Goal: Task Accomplishment & Management: Use online tool/utility

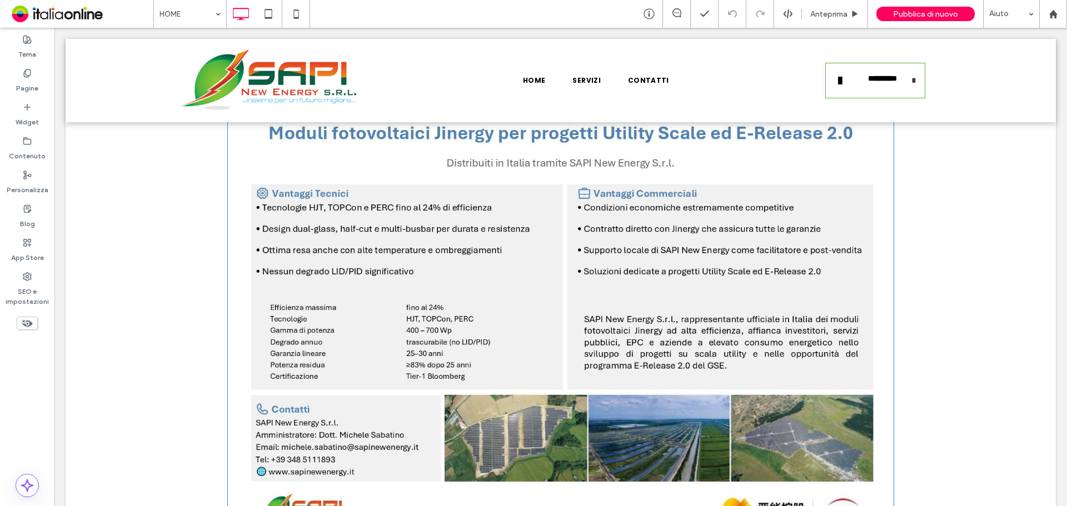
scroll to position [411, 0]
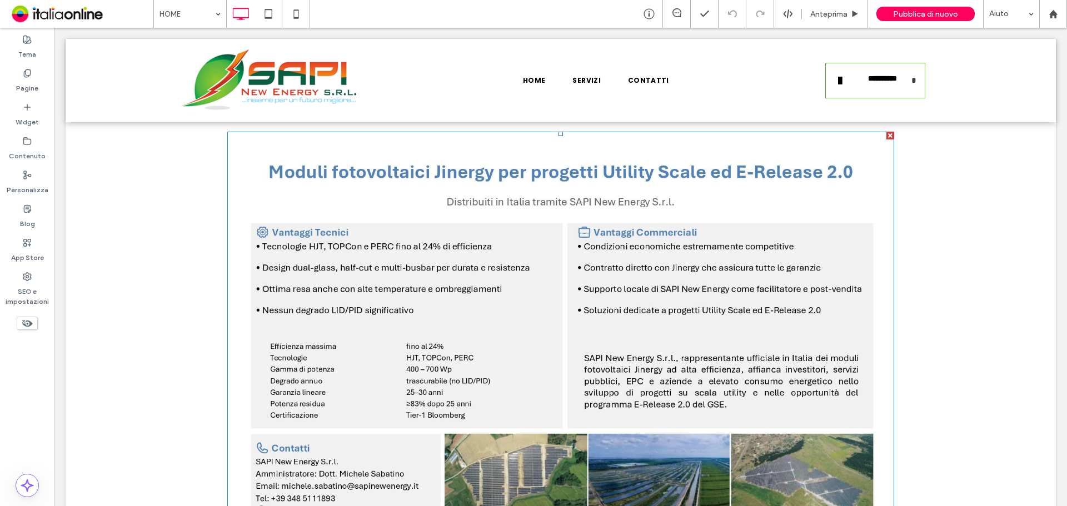
click at [552, 307] on img at bounding box center [560, 367] width 667 height 471
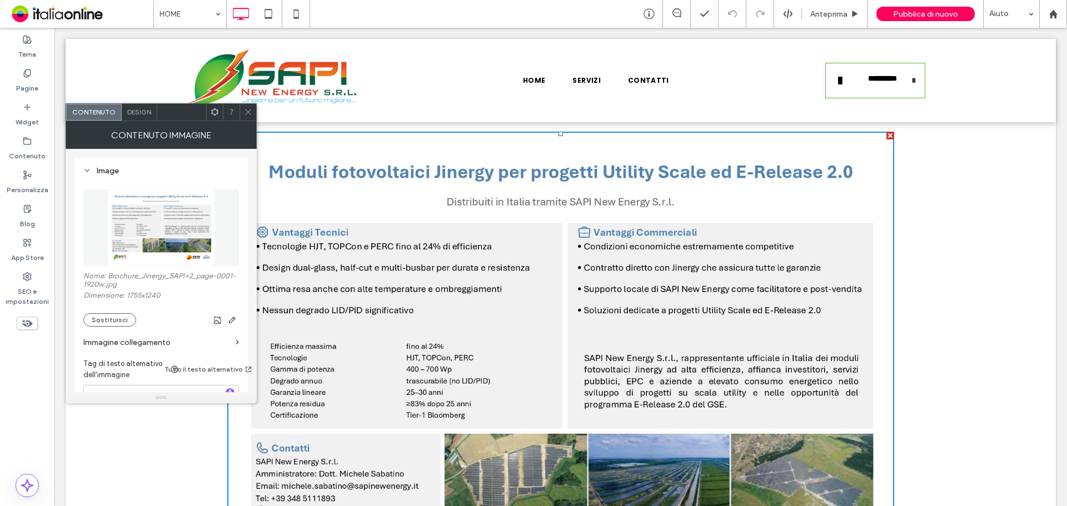
click at [248, 111] on icon at bounding box center [248, 112] width 8 height 8
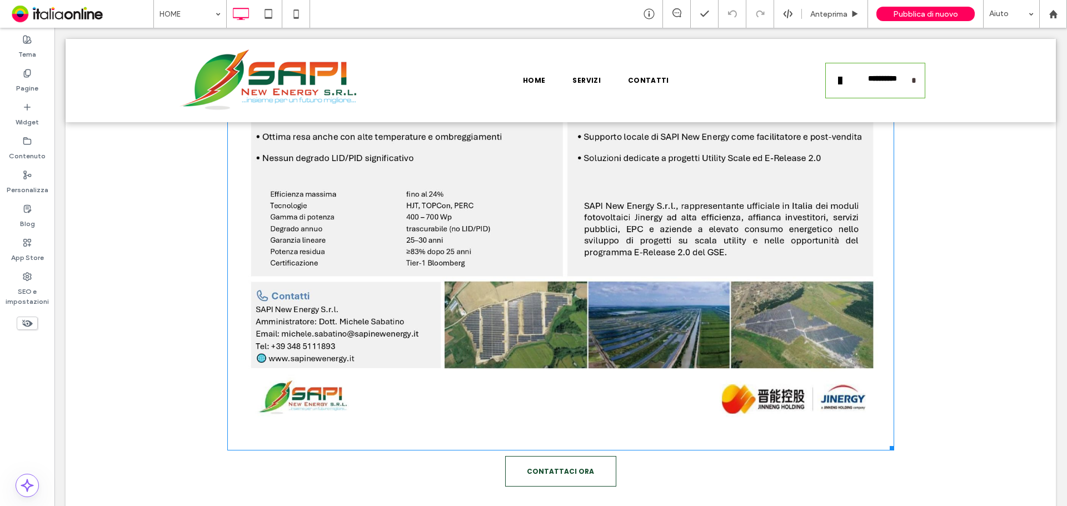
scroll to position [522, 0]
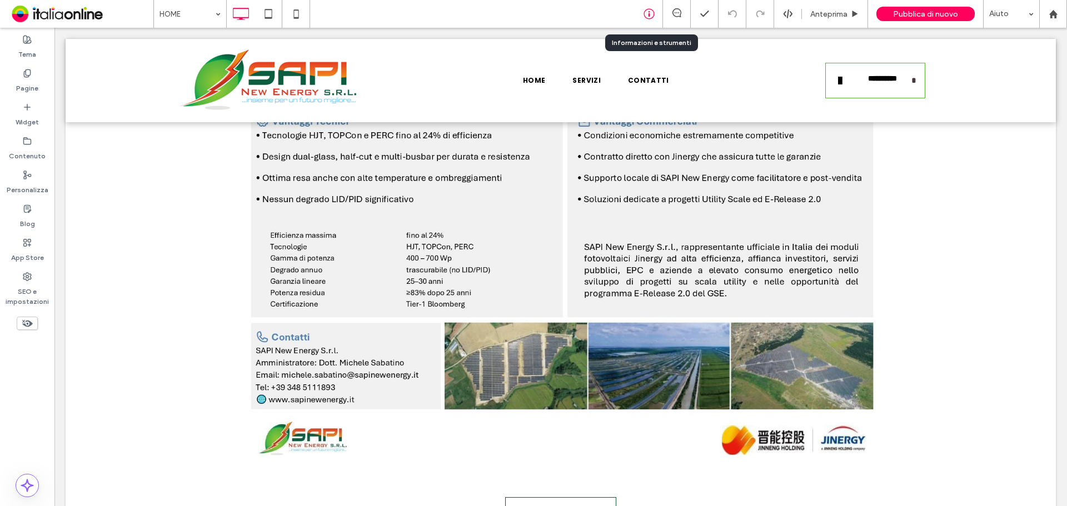
drag, startPoint x: 645, startPoint y: 17, endPoint x: 641, endPoint y: 23, distance: 6.8
click at [645, 17] on icon at bounding box center [648, 13] width 11 height 11
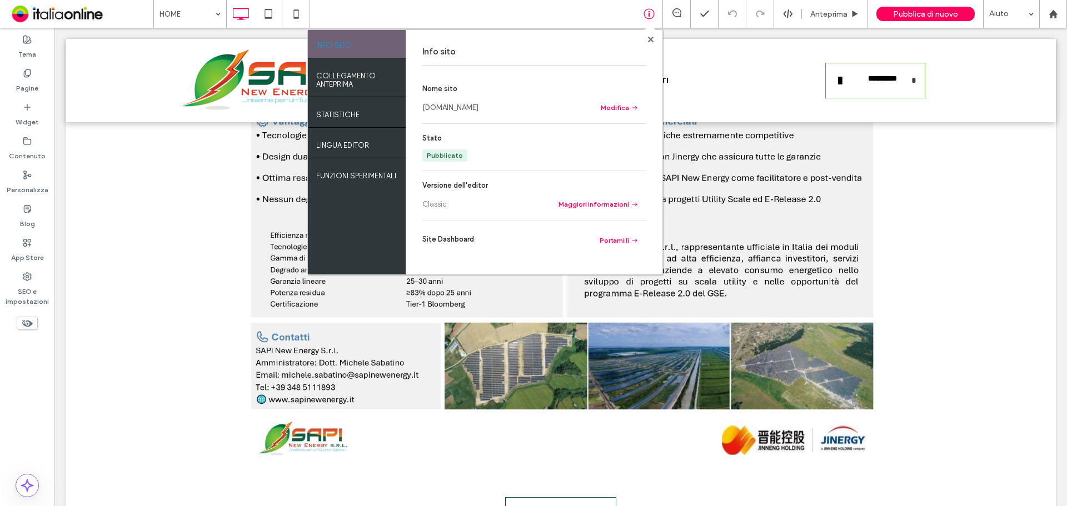
click at [446, 110] on link "[DOMAIN_NAME]" at bounding box center [450, 107] width 56 height 11
click at [654, 36] on div at bounding box center [650, 39] width 8 height 8
drag, startPoint x: 649, startPoint y: 38, endPoint x: 594, endPoint y: 12, distance: 60.6
click at [649, 38] on use at bounding box center [650, 39] width 6 height 6
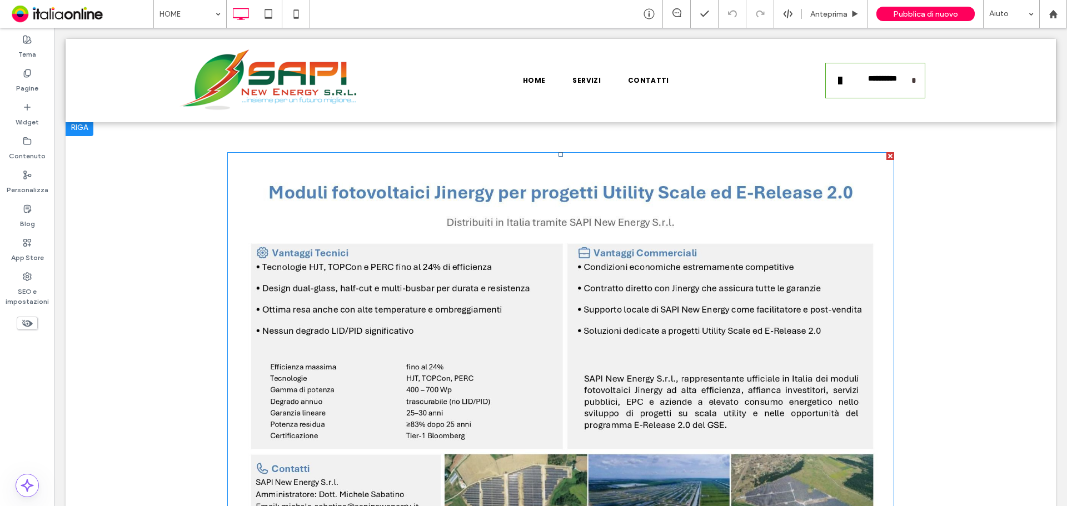
scroll to position [500, 0]
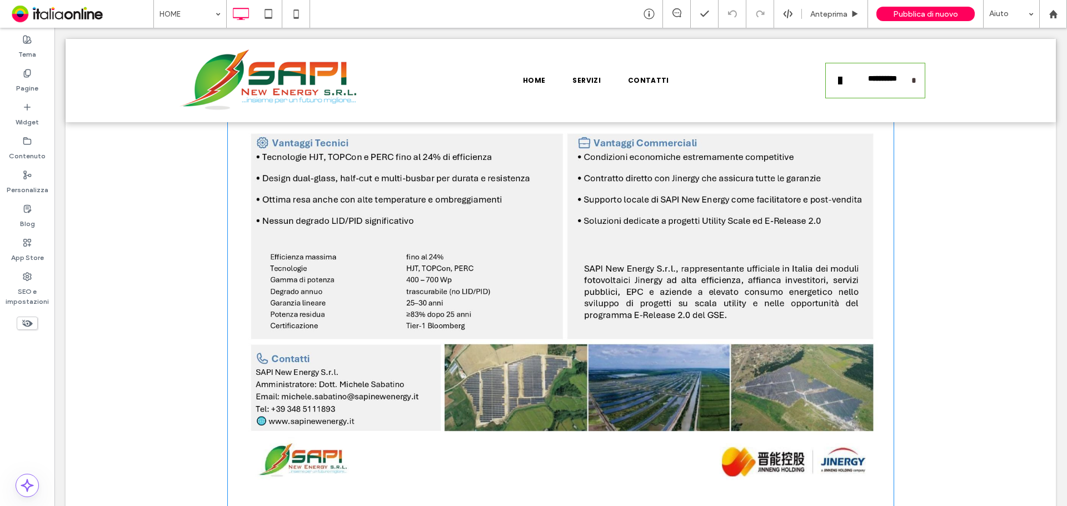
click at [526, 250] on img at bounding box center [560, 277] width 667 height 471
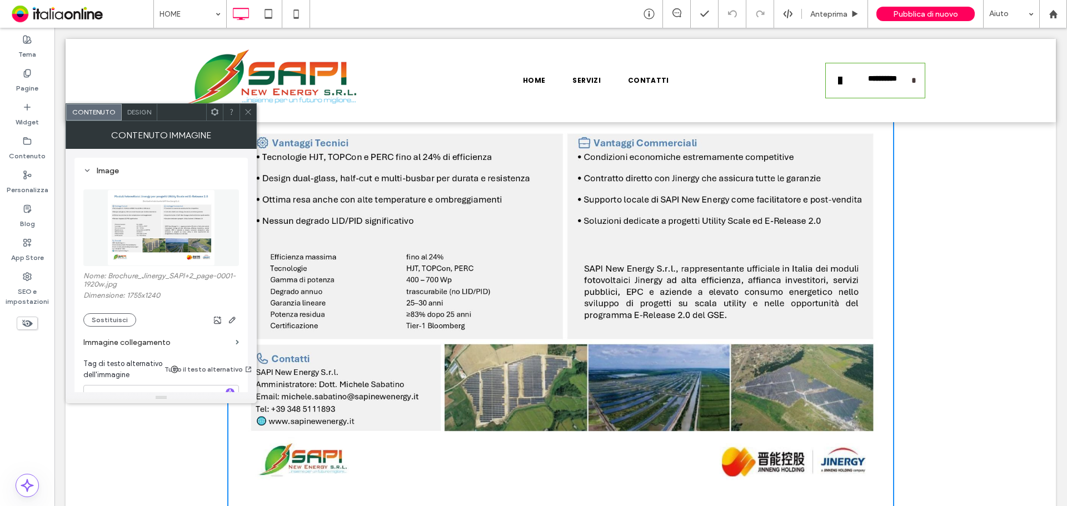
drag, startPoint x: 249, startPoint y: 109, endPoint x: 253, endPoint y: 104, distance: 6.3
click at [249, 109] on icon at bounding box center [248, 112] width 8 height 8
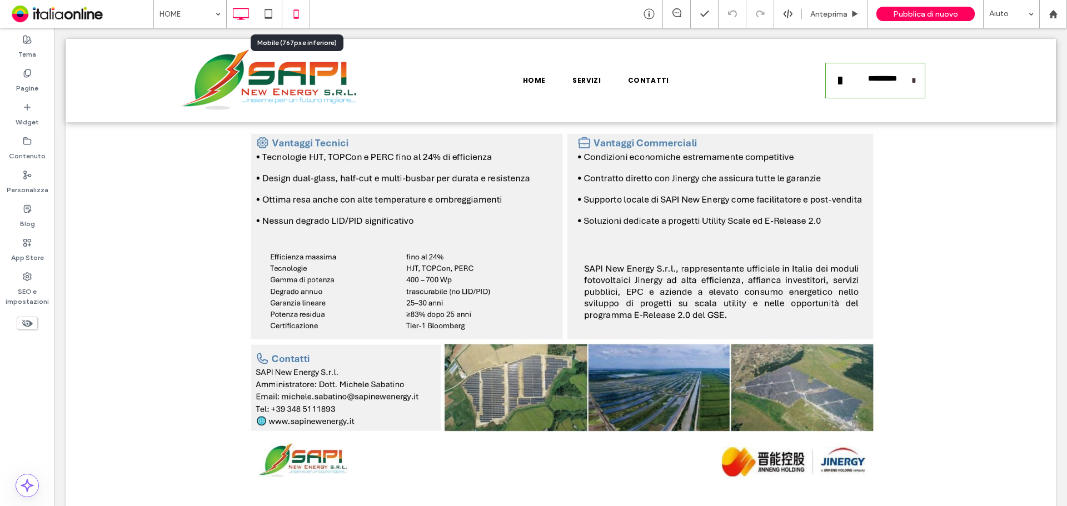
click at [298, 16] on use at bounding box center [295, 13] width 5 height 9
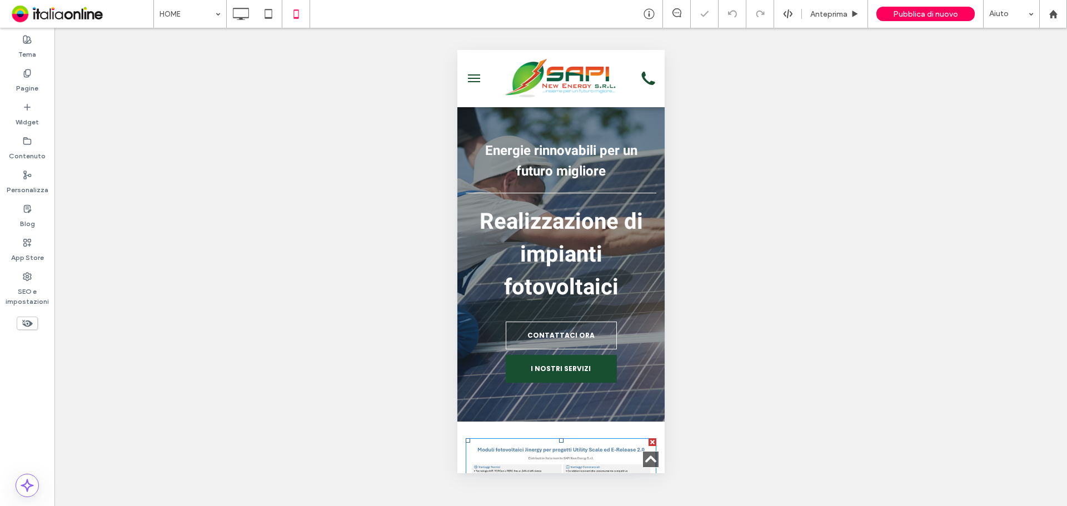
scroll to position [222, 0]
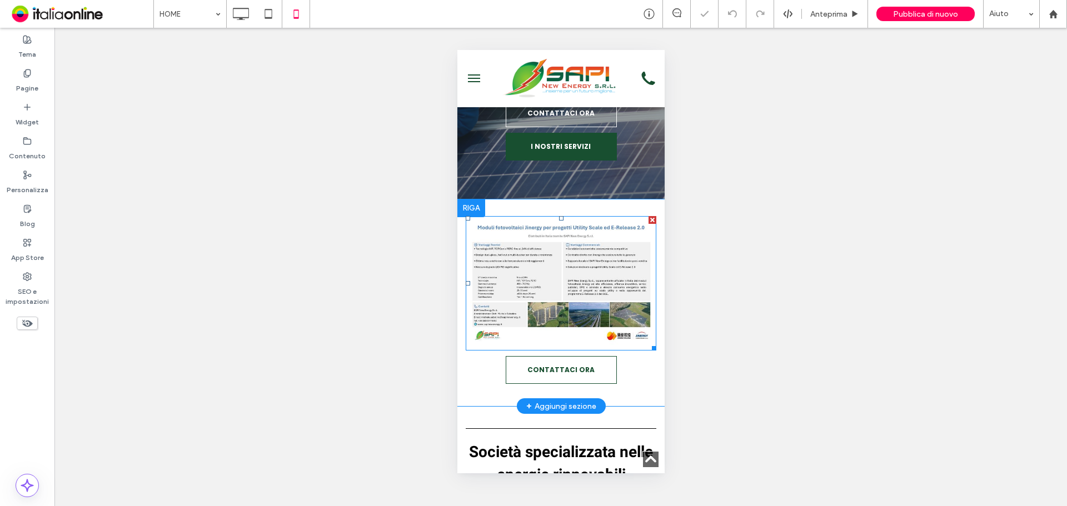
click at [561, 273] on img at bounding box center [560, 283] width 191 height 134
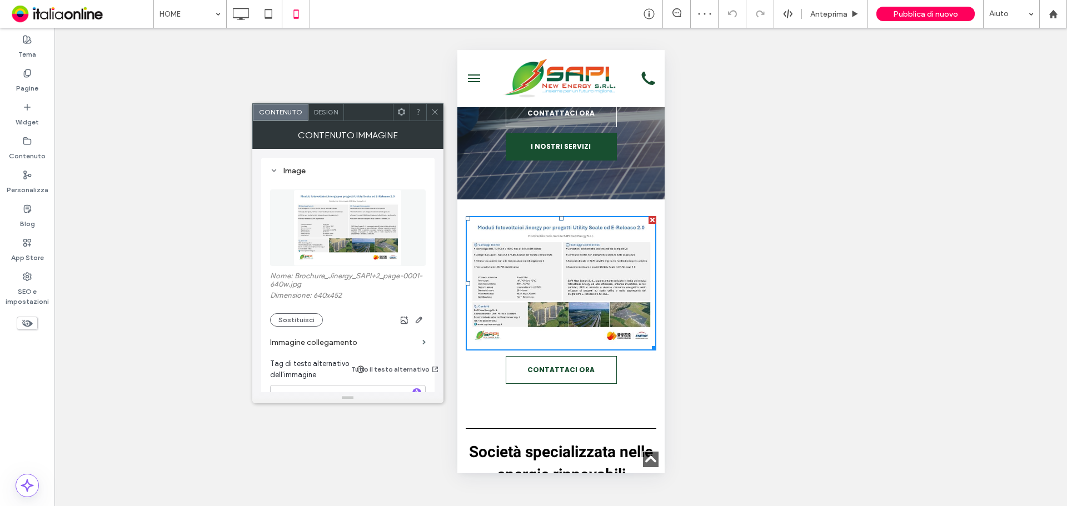
click at [429, 114] on div at bounding box center [434, 112] width 17 height 17
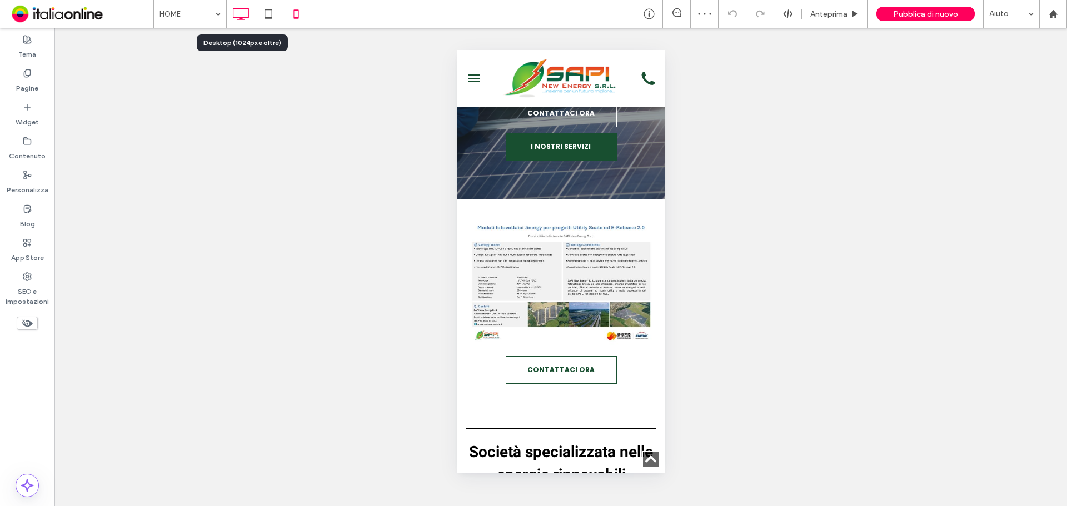
click at [234, 14] on icon at bounding box center [240, 14] width 22 height 22
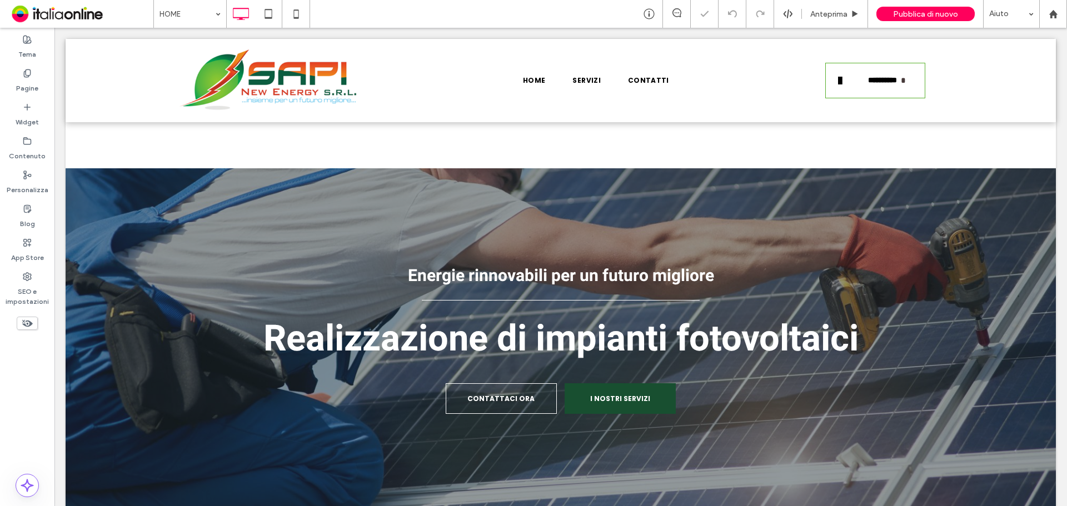
scroll to position [500, 0]
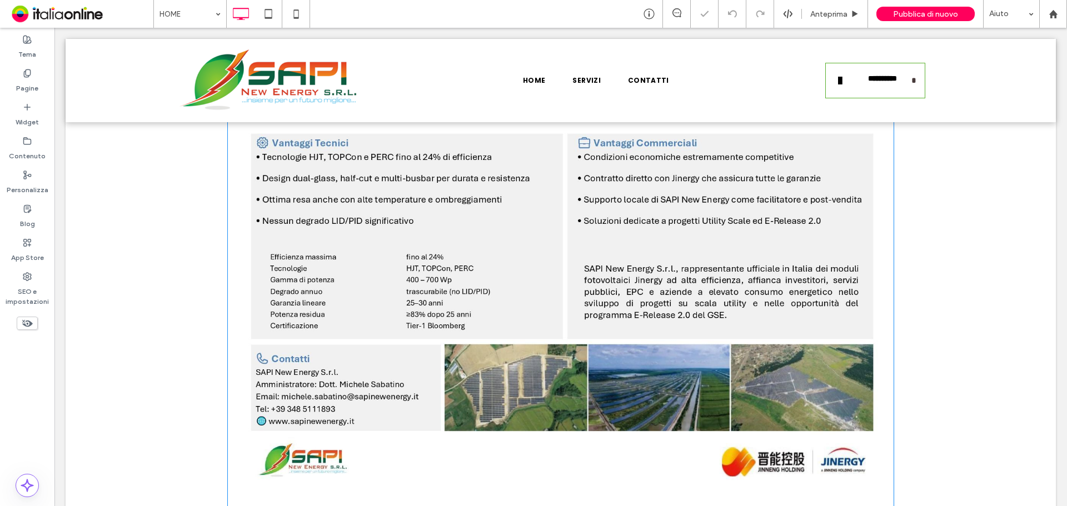
click at [417, 262] on img at bounding box center [560, 277] width 667 height 471
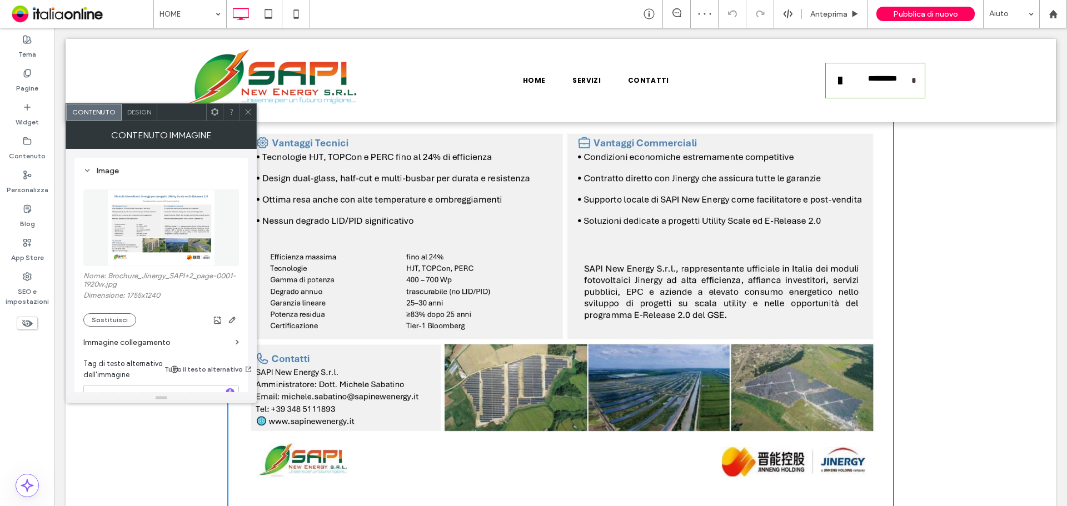
drag, startPoint x: 249, startPoint y: 116, endPoint x: 195, endPoint y: 58, distance: 79.0
click at [249, 116] on icon at bounding box center [248, 112] width 8 height 8
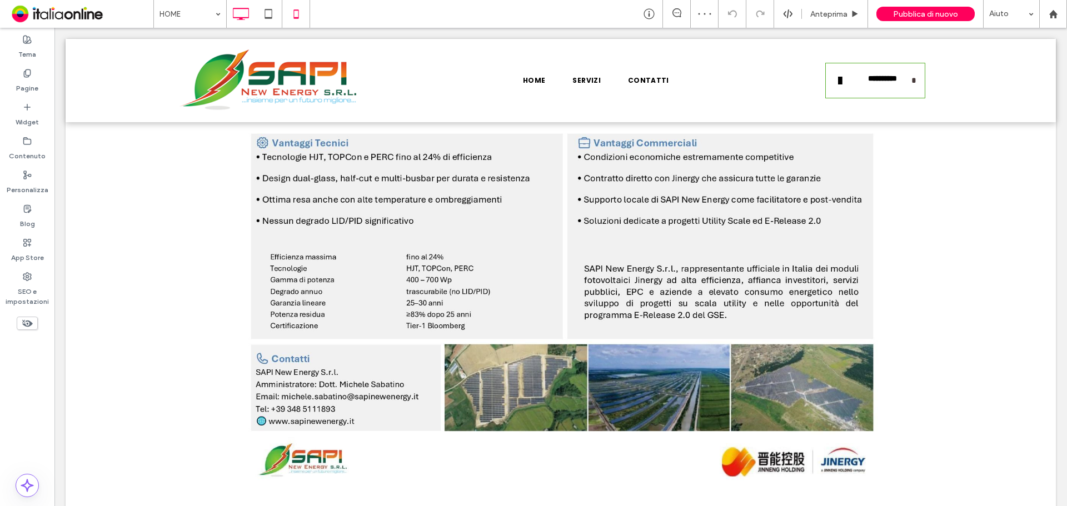
click at [291, 14] on icon at bounding box center [296, 14] width 22 height 22
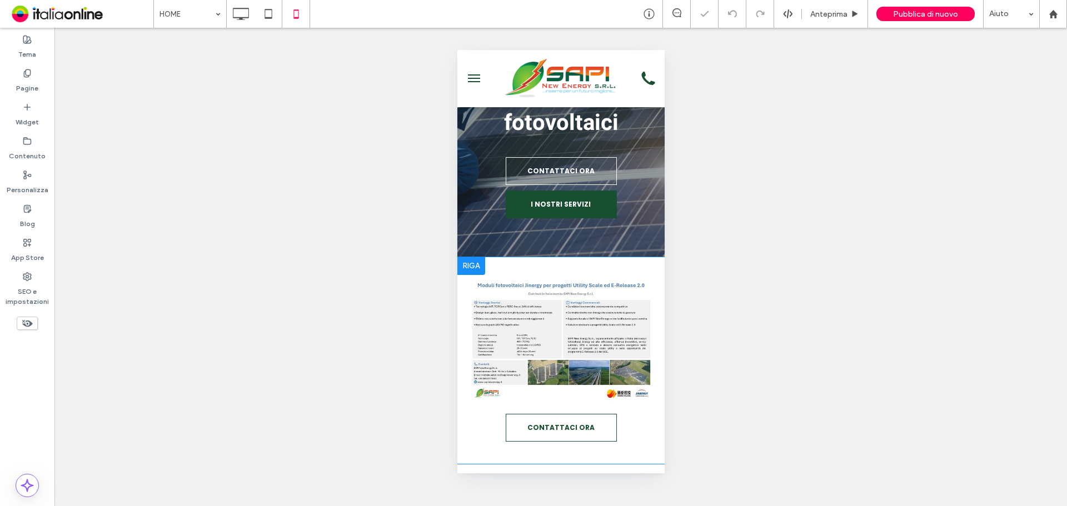
scroll to position [167, 0]
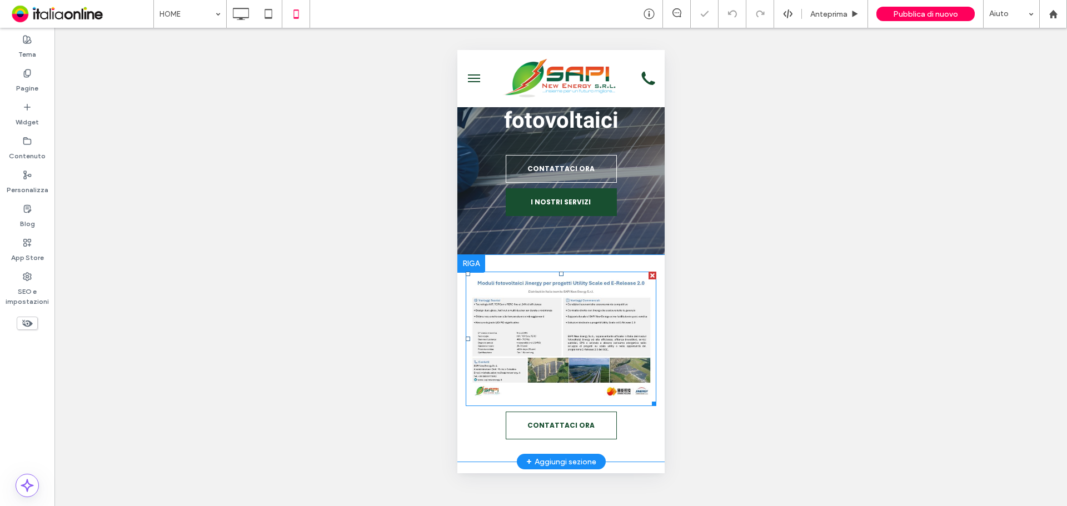
drag, startPoint x: 559, startPoint y: 318, endPoint x: 534, endPoint y: 315, distance: 24.6
click at [559, 318] on img at bounding box center [560, 339] width 191 height 134
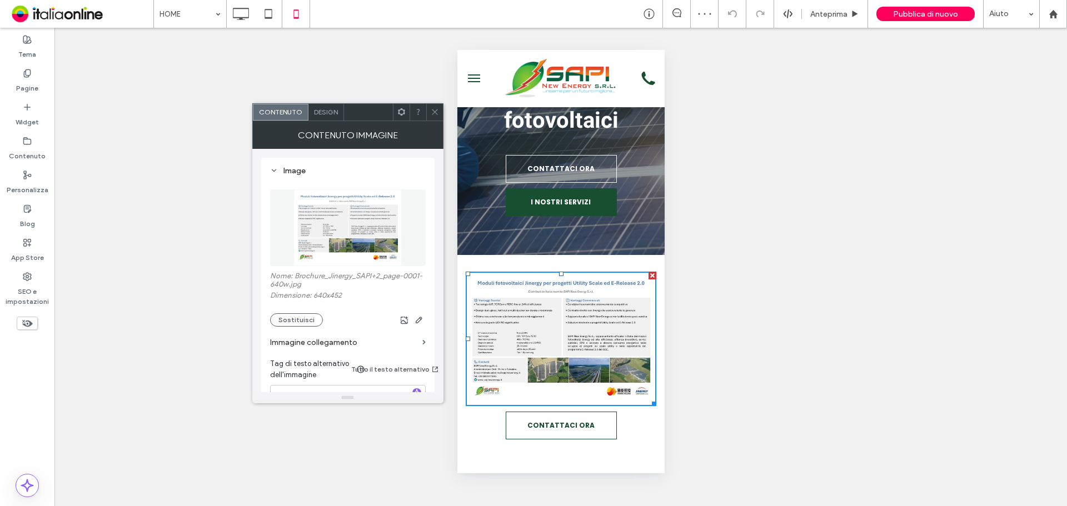
click at [438, 111] on icon at bounding box center [435, 112] width 8 height 8
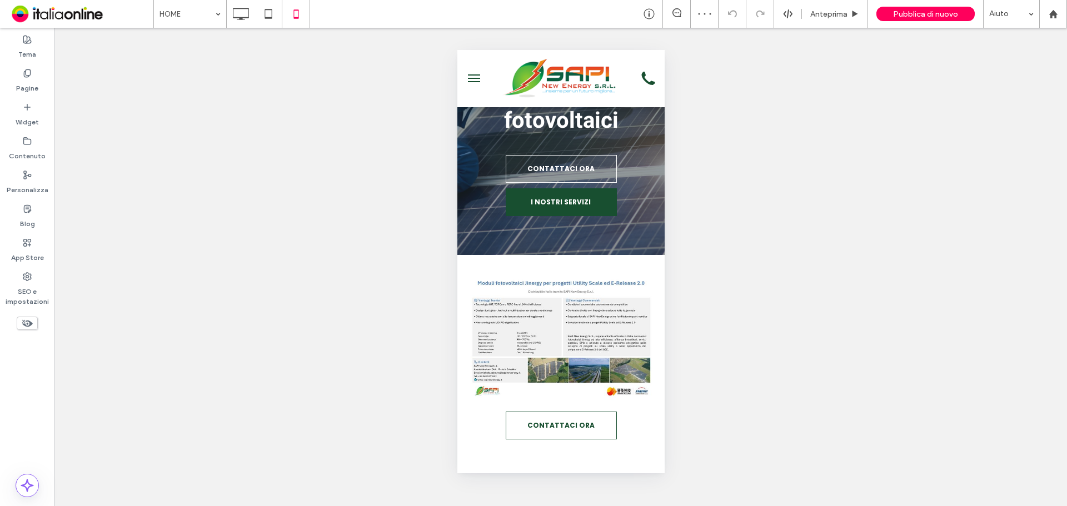
drag, startPoint x: 31, startPoint y: 114, endPoint x: 162, endPoint y: 69, distance: 138.6
click at [31, 114] on label "Widget" at bounding box center [27, 120] width 23 height 16
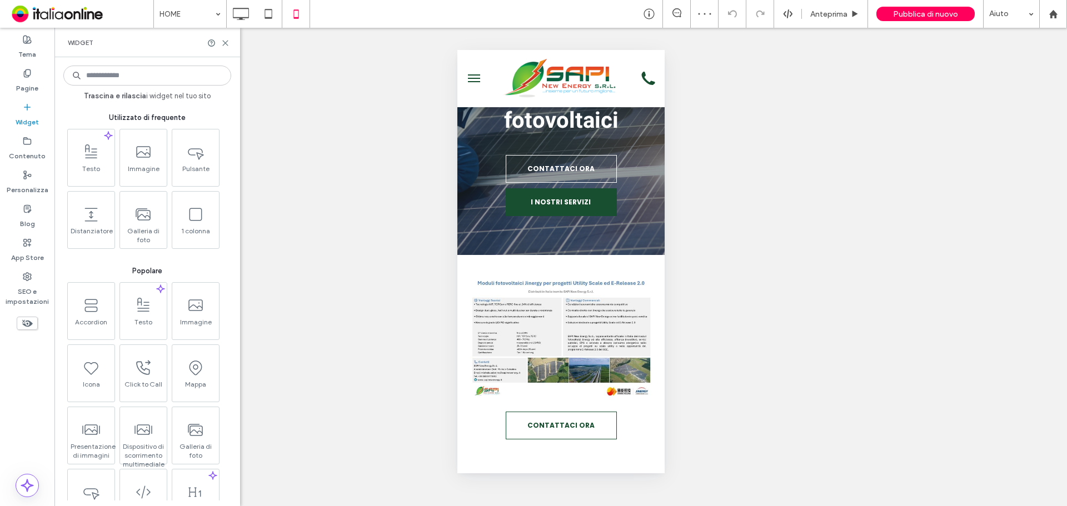
click at [169, 73] on input at bounding box center [147, 76] width 168 height 20
click at [161, 77] on input at bounding box center [147, 76] width 168 height 20
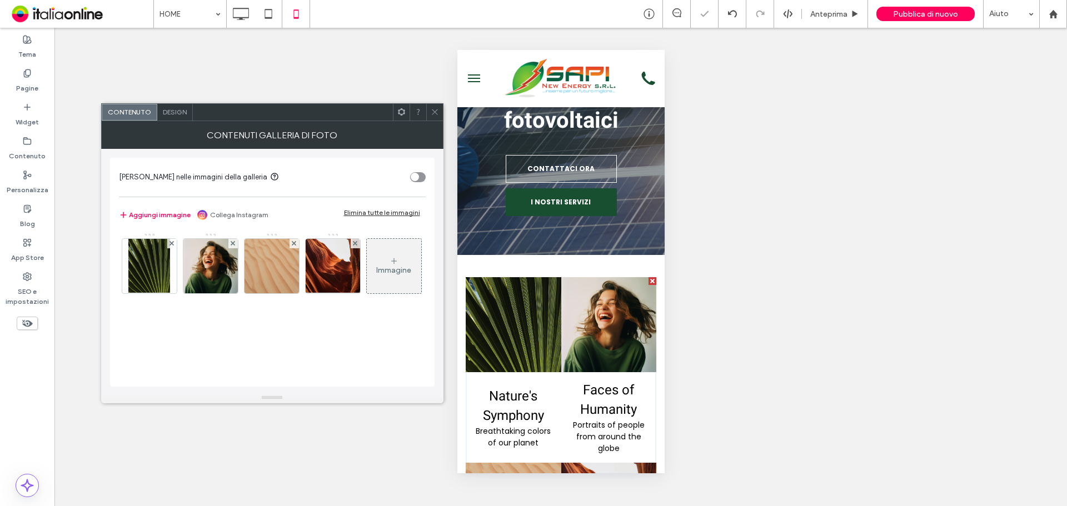
click at [364, 214] on div "Elimina tutte le immagini" at bounding box center [382, 212] width 76 height 8
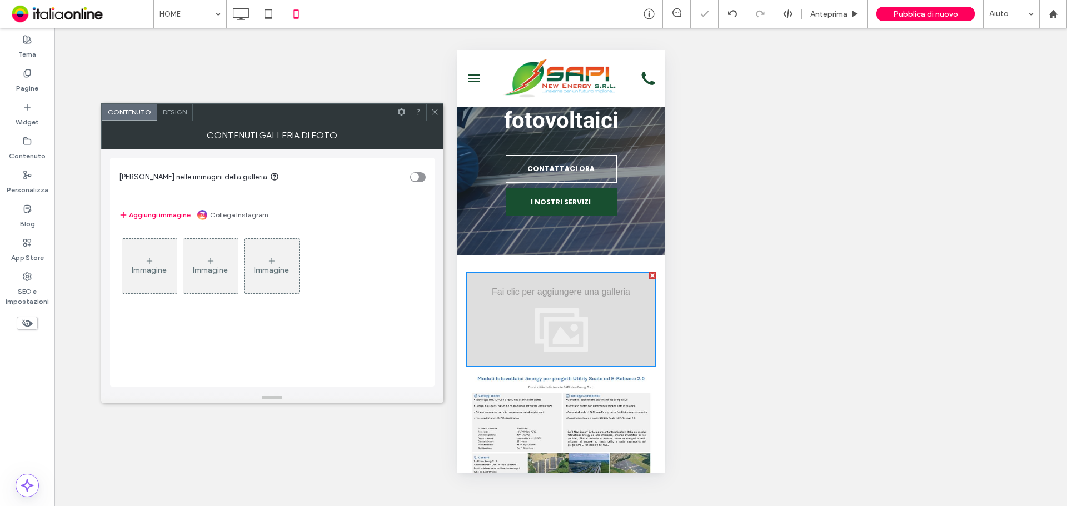
click at [153, 262] on icon at bounding box center [149, 261] width 9 height 9
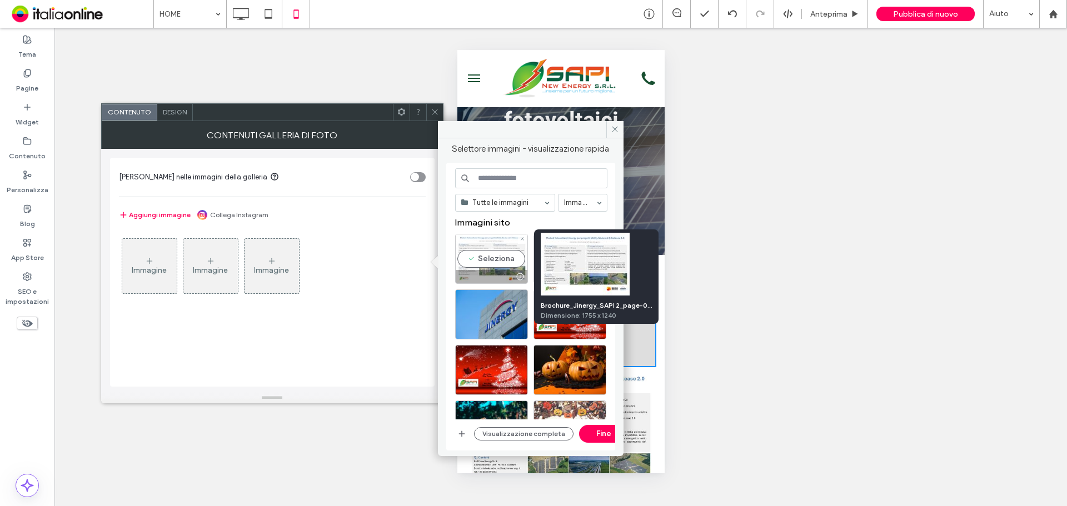
click at [489, 262] on div "Seleziona" at bounding box center [491, 259] width 73 height 50
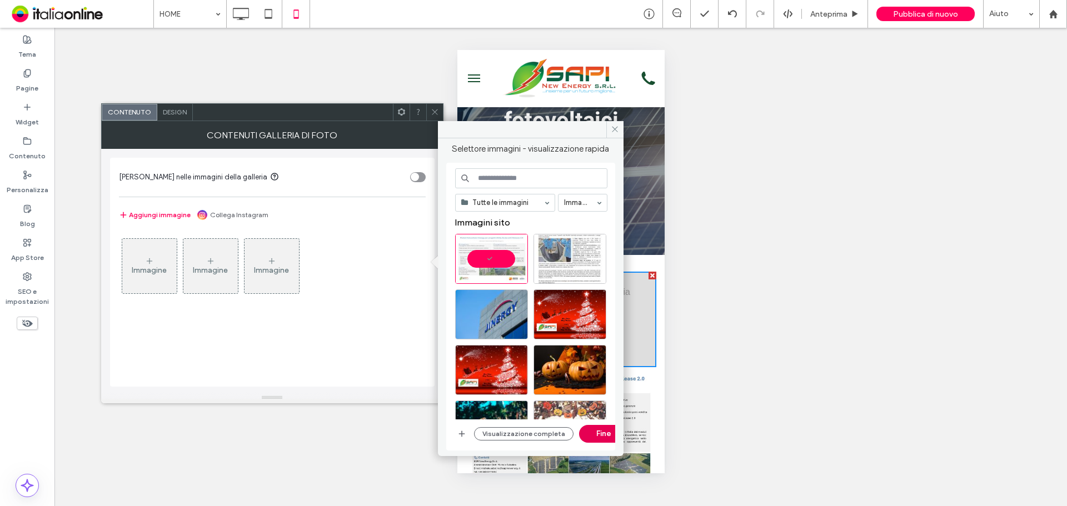
drag, startPoint x: 134, startPoint y: 380, endPoint x: 591, endPoint y: 430, distance: 458.8
click at [591, 430] on button "Fine" at bounding box center [604, 434] width 50 height 18
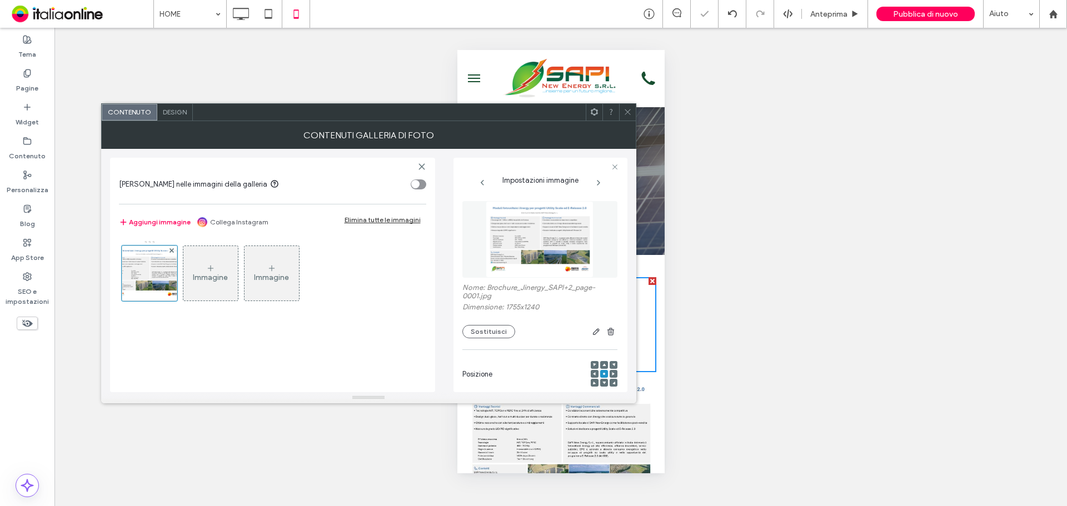
click at [630, 116] on icon at bounding box center [627, 112] width 8 height 8
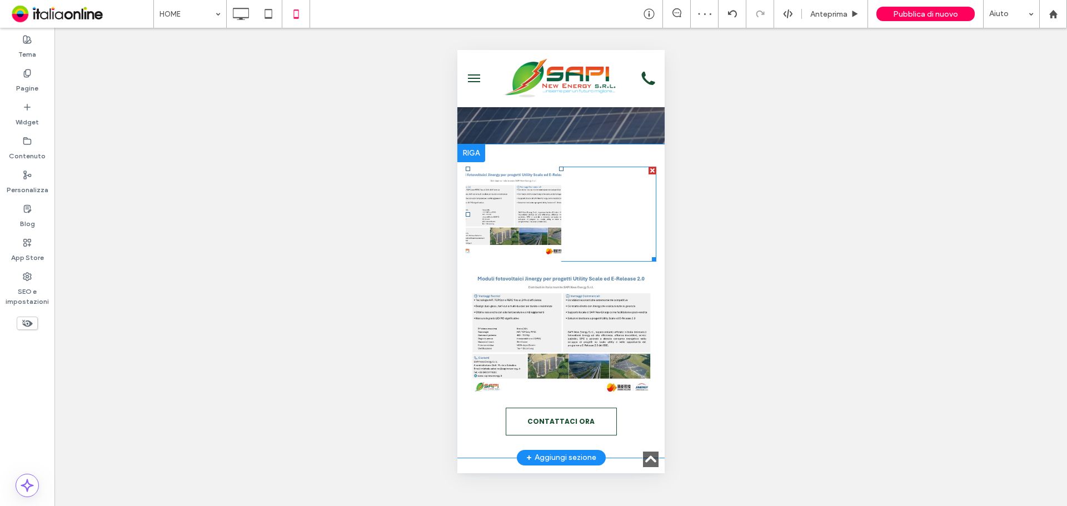
scroll to position [278, 0]
click at [561, 218] on div at bounding box center [609, 214] width 96 height 96
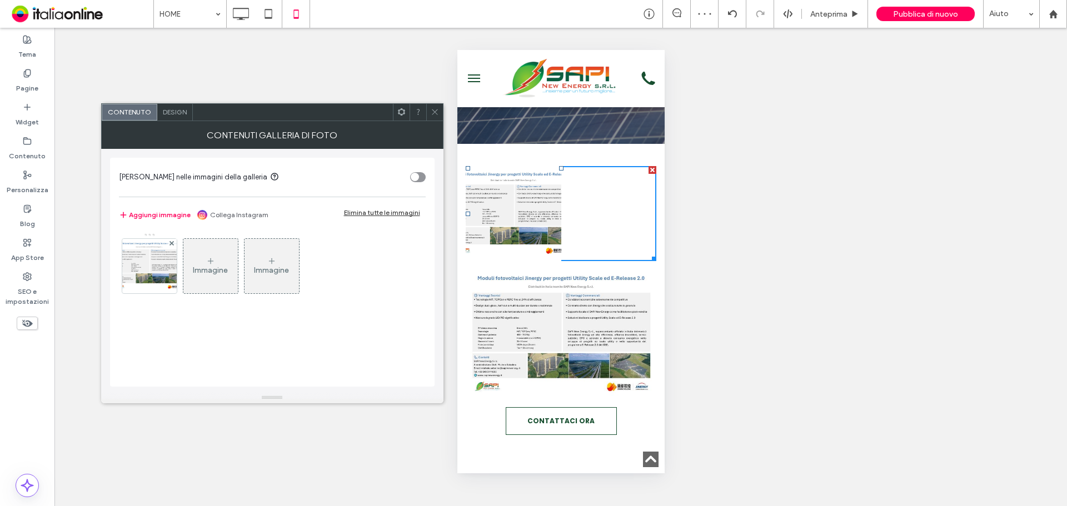
click at [177, 105] on div "Design" at bounding box center [175, 112] width 36 height 17
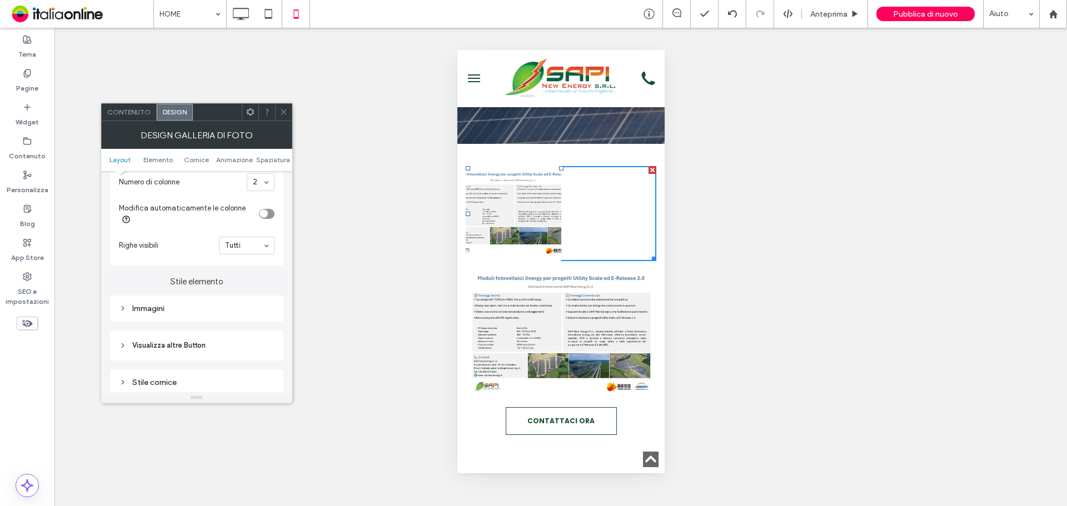
scroll to position [333, 0]
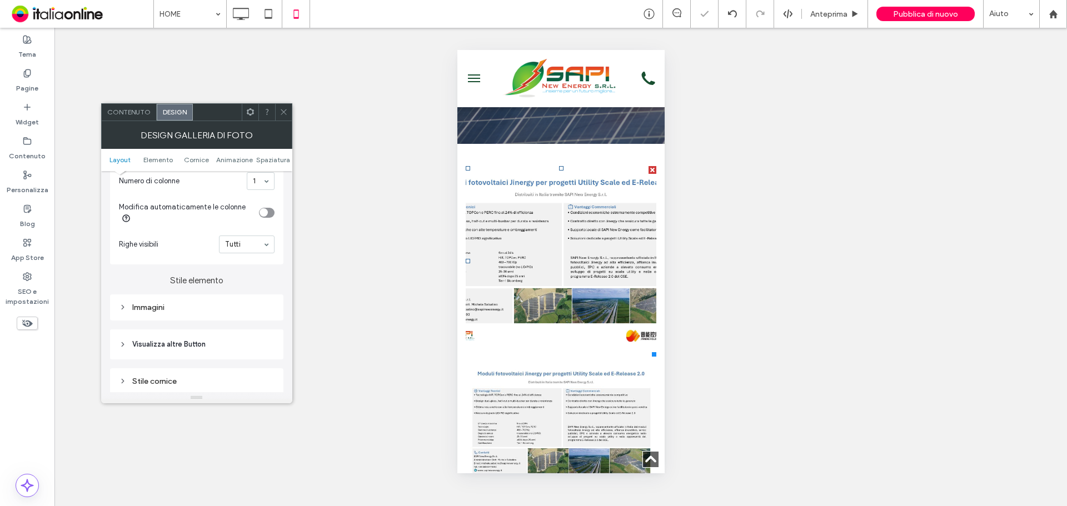
click at [284, 118] on span at bounding box center [283, 112] width 8 height 17
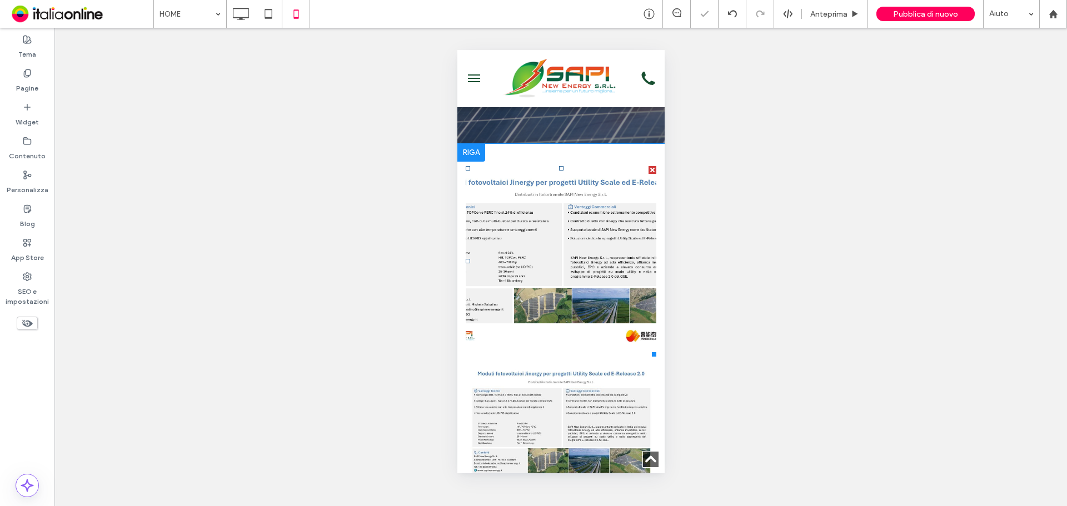
click at [571, 288] on link at bounding box center [560, 261] width 191 height 191
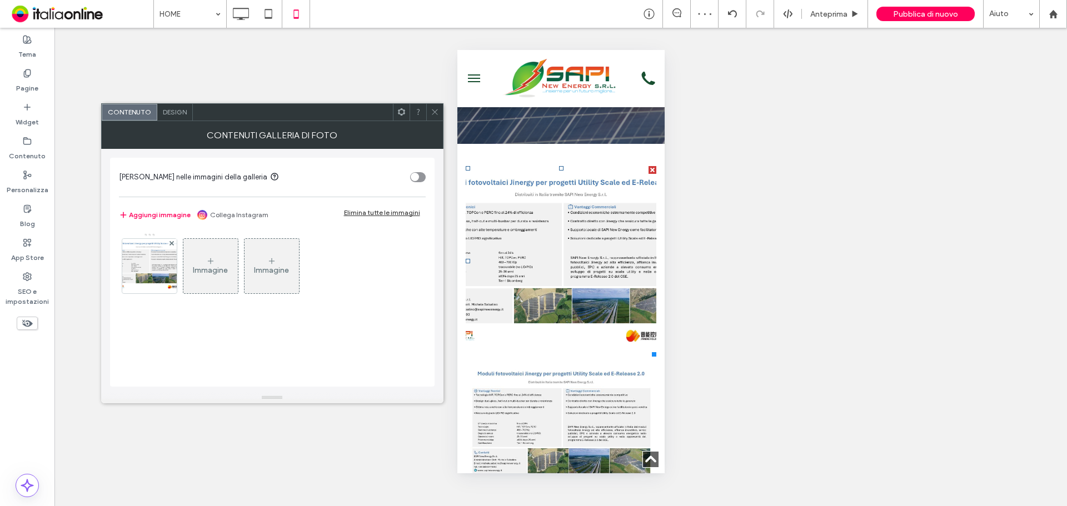
click at [171, 107] on div "Design" at bounding box center [175, 112] width 36 height 17
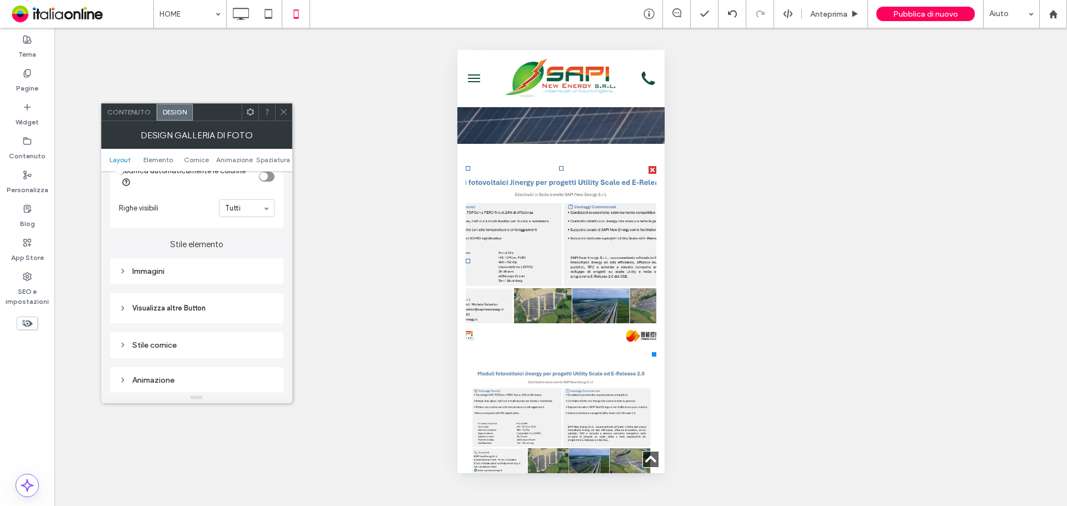
scroll to position [389, 0]
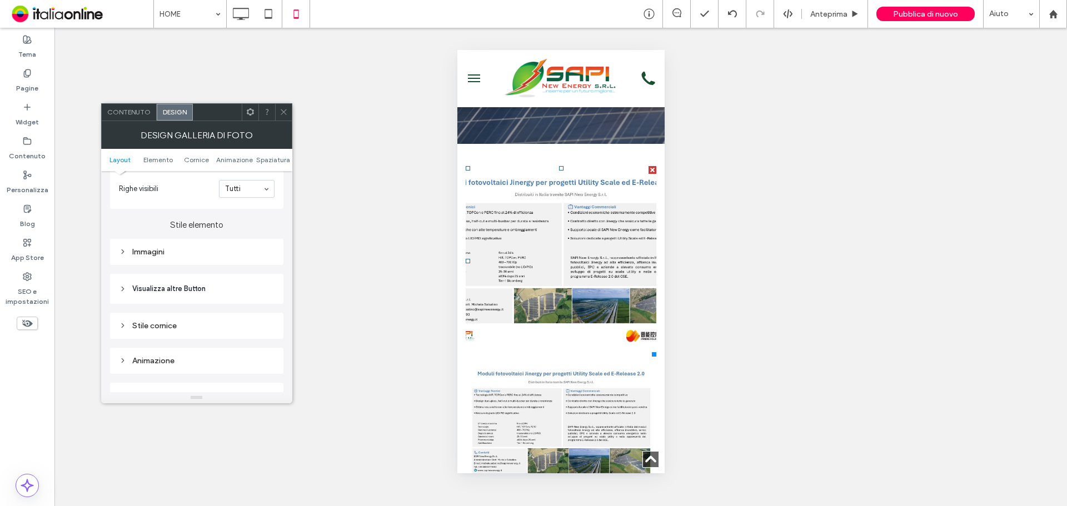
click at [188, 248] on div "Immagini" at bounding box center [197, 251] width 156 height 9
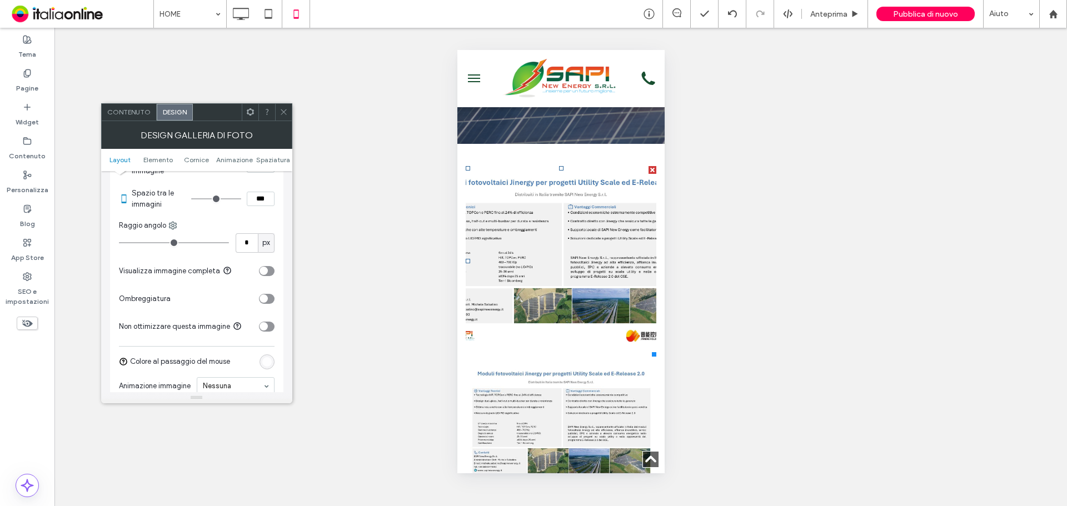
scroll to position [500, 0]
click at [270, 272] on div "toggle" at bounding box center [267, 271] width 16 height 10
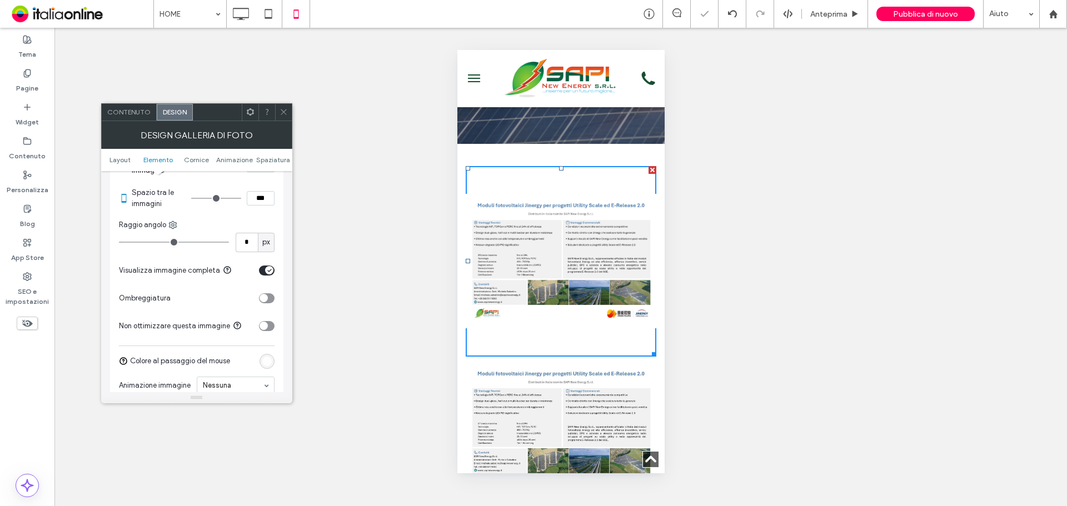
drag, startPoint x: 282, startPoint y: 108, endPoint x: 67, endPoint y: 179, distance: 226.6
click at [282, 108] on icon at bounding box center [283, 112] width 8 height 8
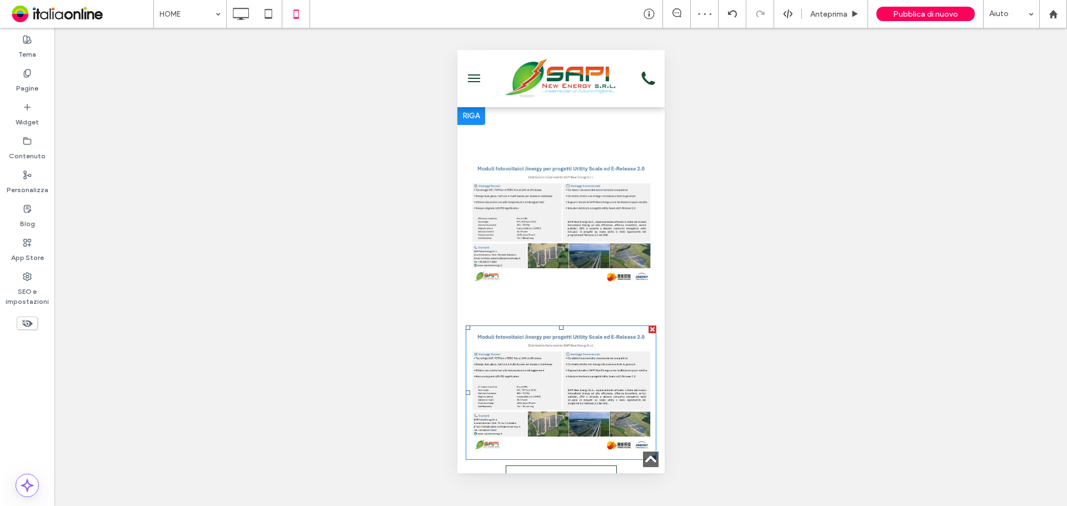
scroll to position [222, 0]
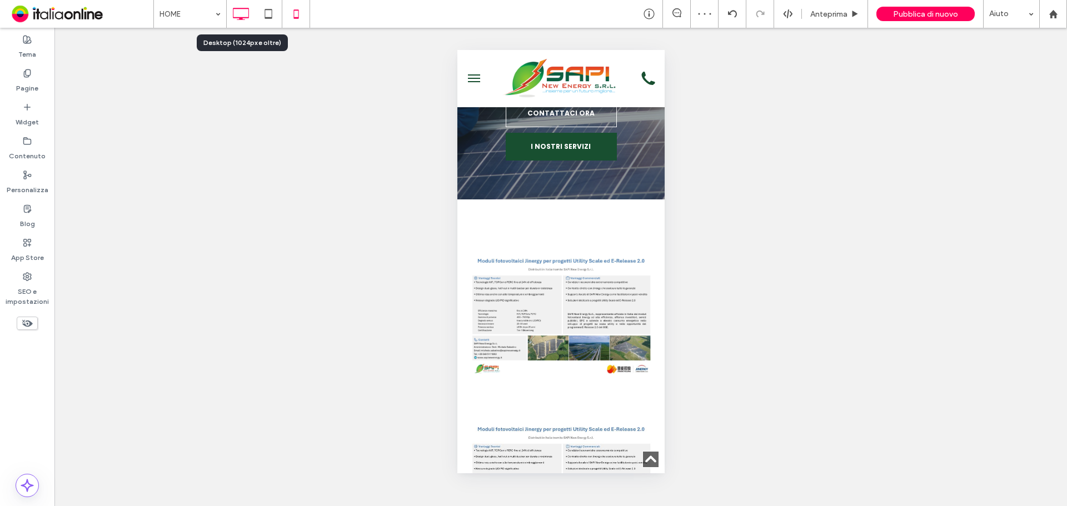
click at [247, 17] on use at bounding box center [241, 14] width 16 height 12
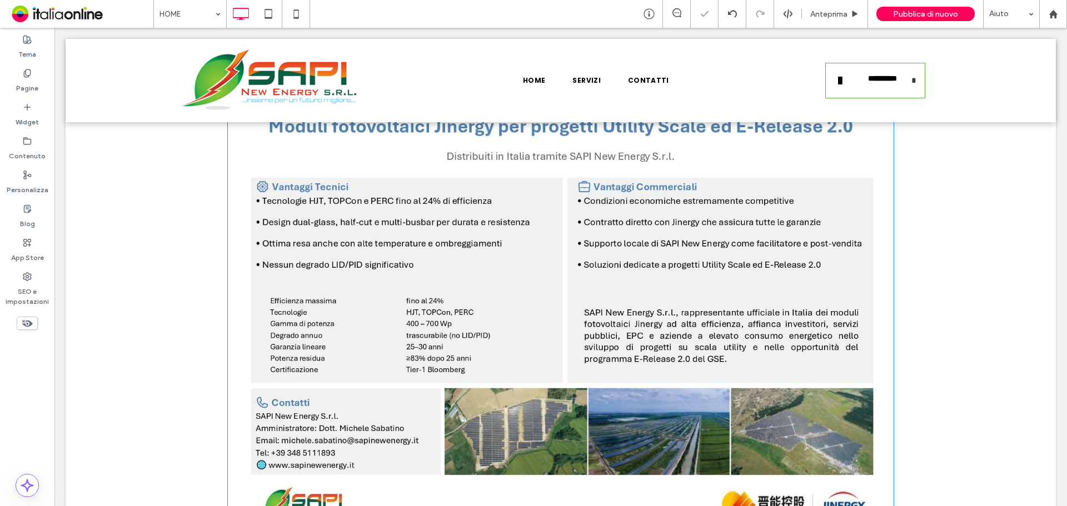
scroll to position [333, 0]
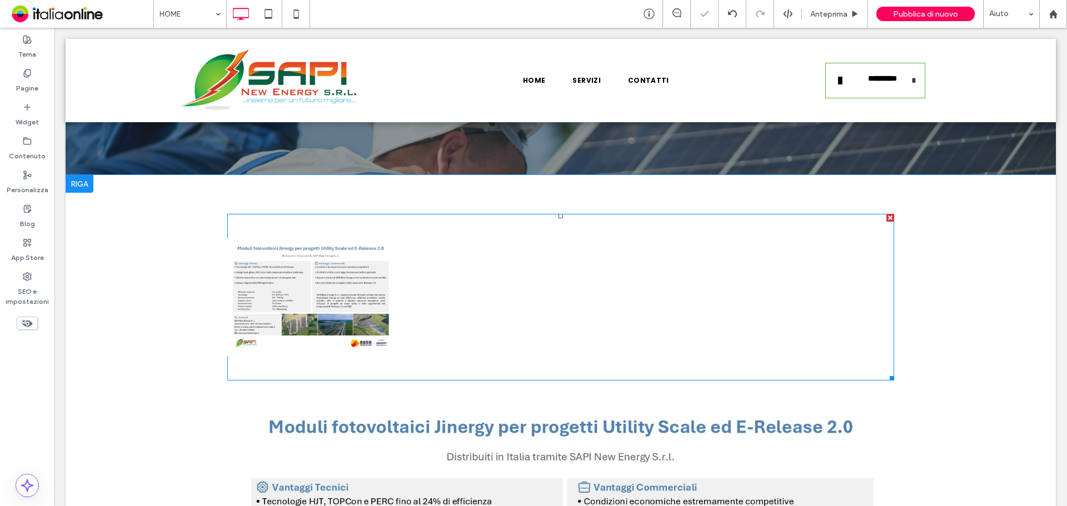
click at [424, 311] on div at bounding box center [477, 297] width 167 height 167
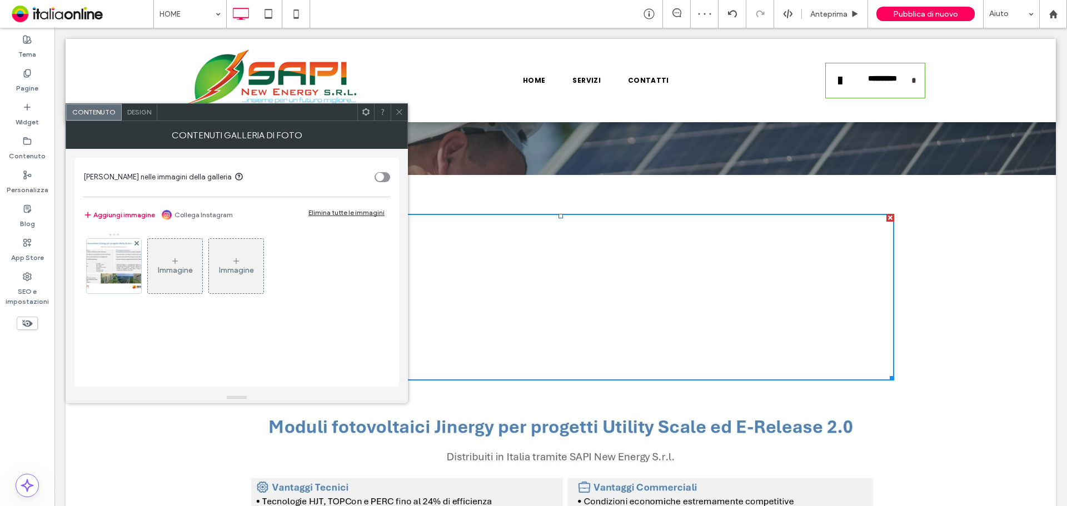
click at [130, 109] on span "Design" at bounding box center [139, 112] width 24 height 8
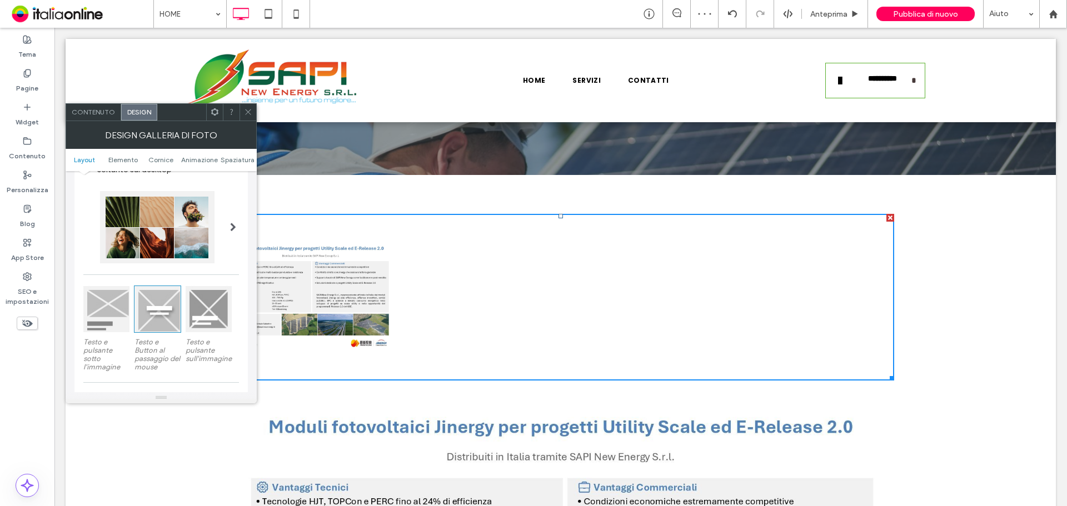
scroll to position [222, 0]
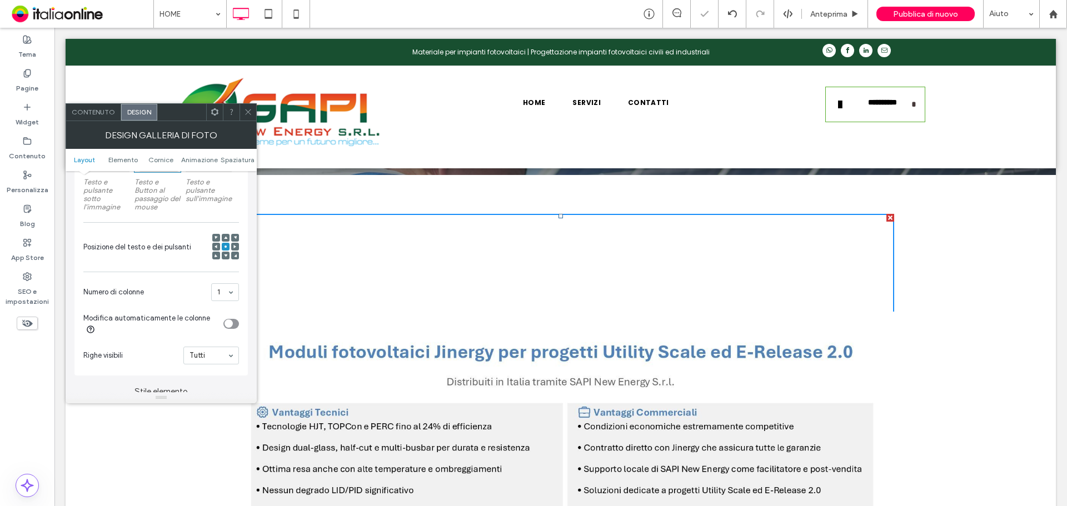
click at [247, 115] on icon at bounding box center [248, 112] width 8 height 8
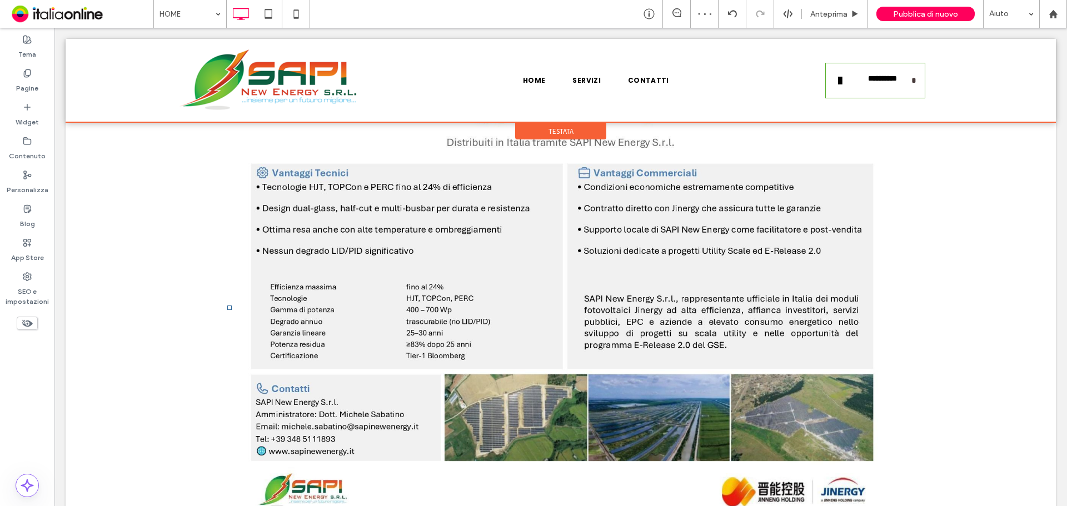
scroll to position [500, 0]
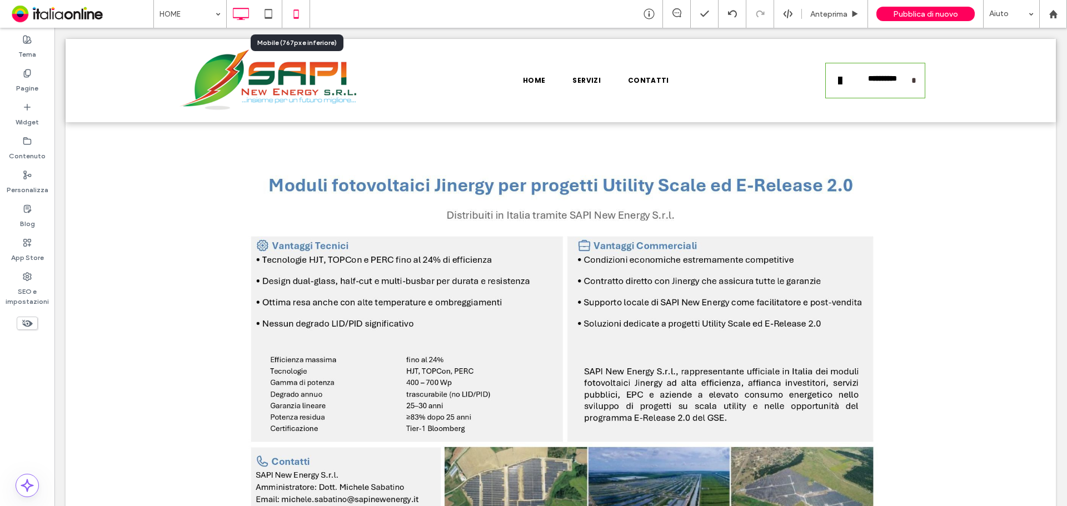
click at [291, 15] on icon at bounding box center [296, 14] width 22 height 22
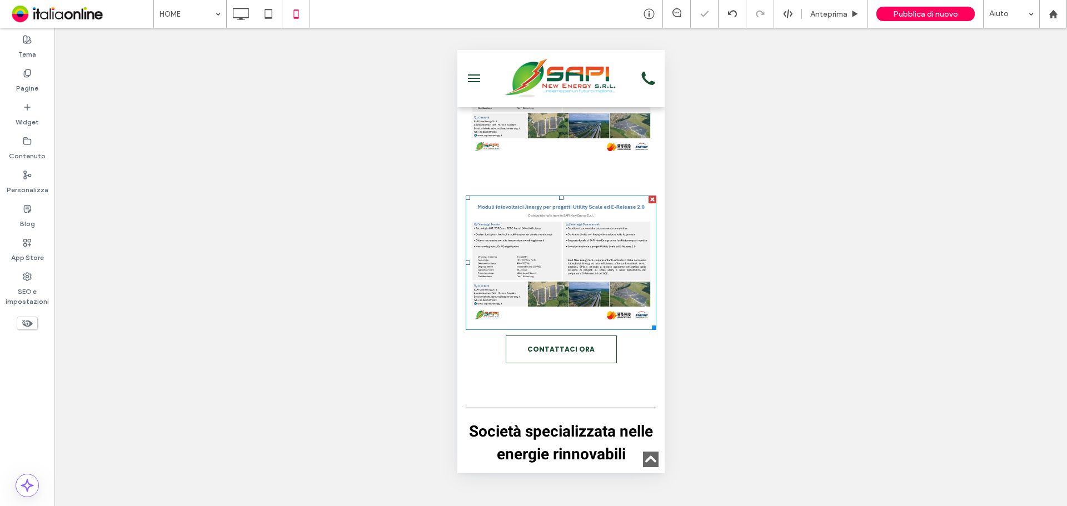
scroll to position [333, 0]
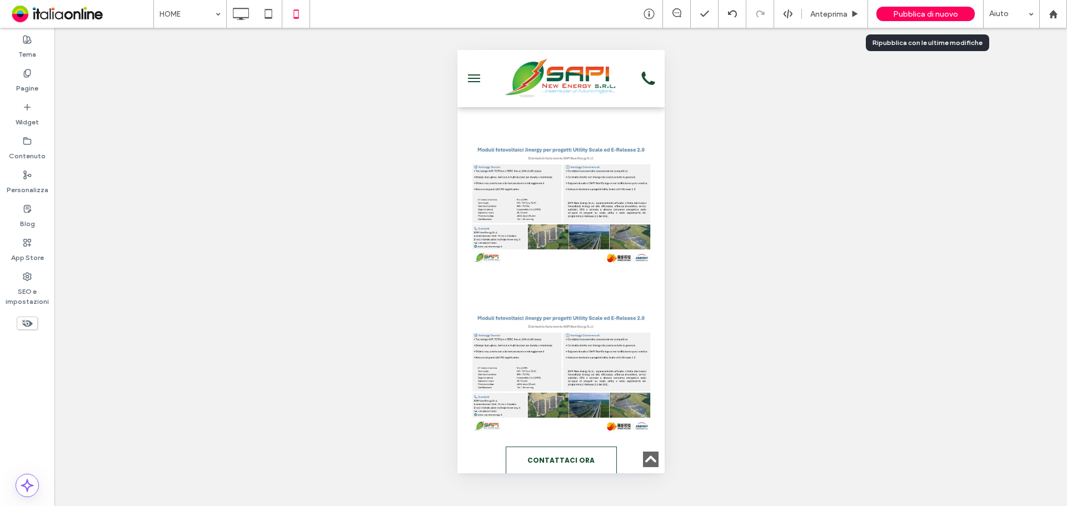
click at [924, 18] on span "Pubblica di nuovo" at bounding box center [925, 13] width 65 height 9
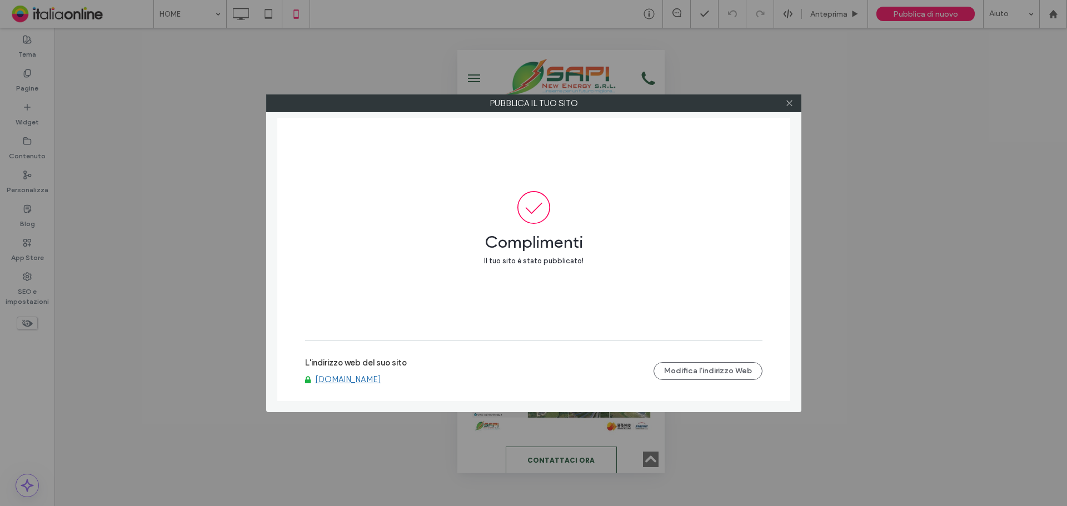
click at [797, 103] on div at bounding box center [789, 103] width 17 height 17
click at [789, 106] on icon at bounding box center [789, 103] width 8 height 8
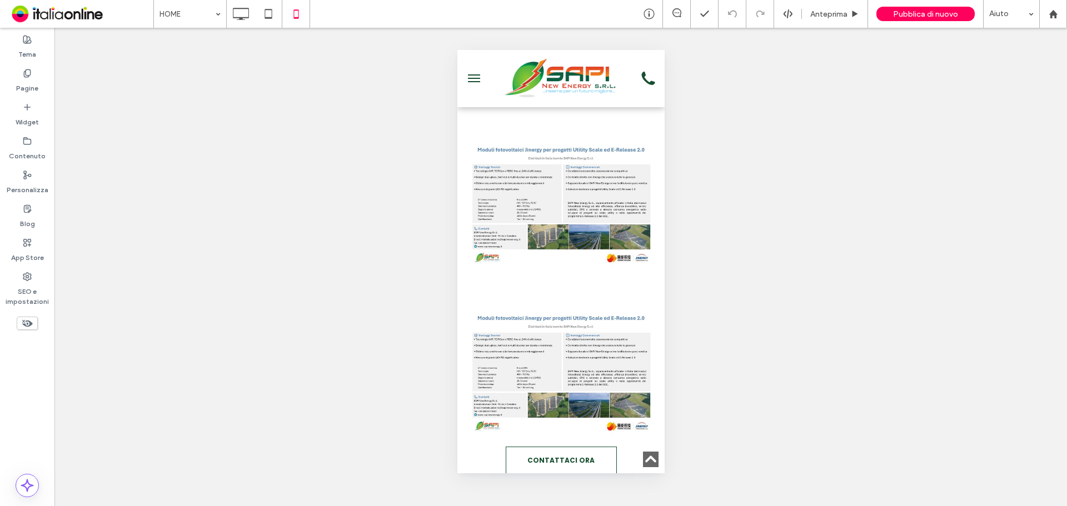
drag, startPoint x: 239, startPoint y: 19, endPoint x: 264, endPoint y: 75, distance: 60.7
click at [239, 19] on use at bounding box center [241, 14] width 16 height 12
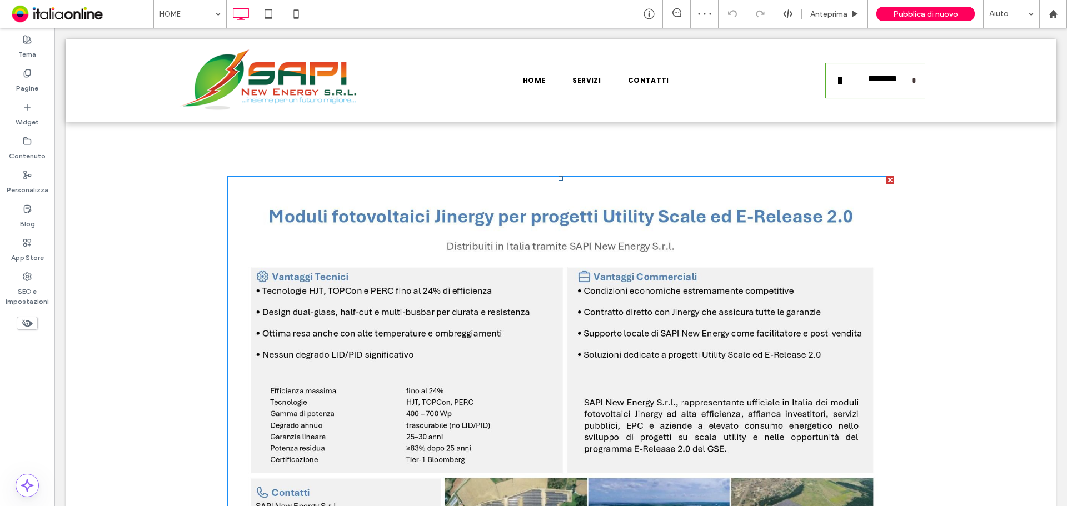
scroll to position [1055, 0]
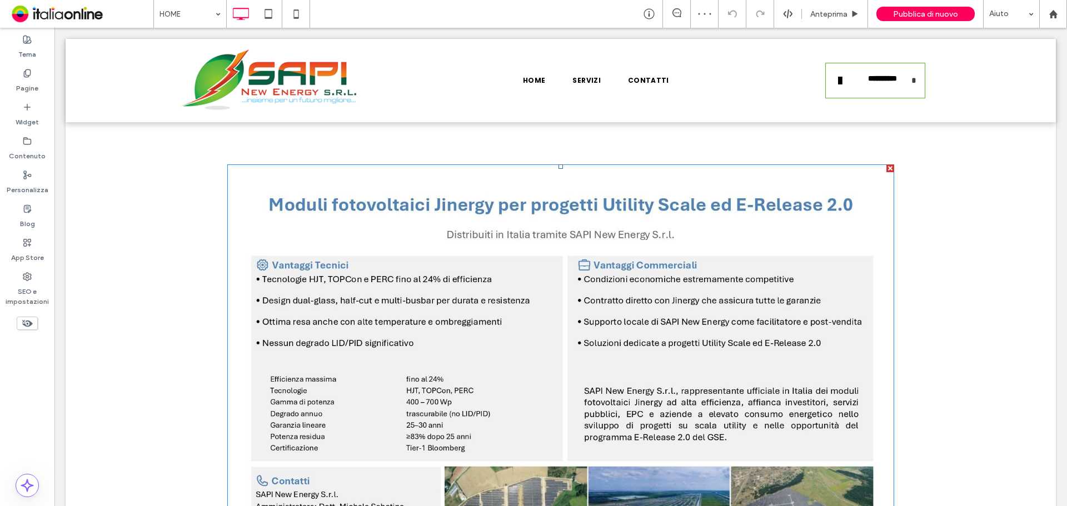
click at [886, 172] on div at bounding box center [890, 168] width 8 height 8
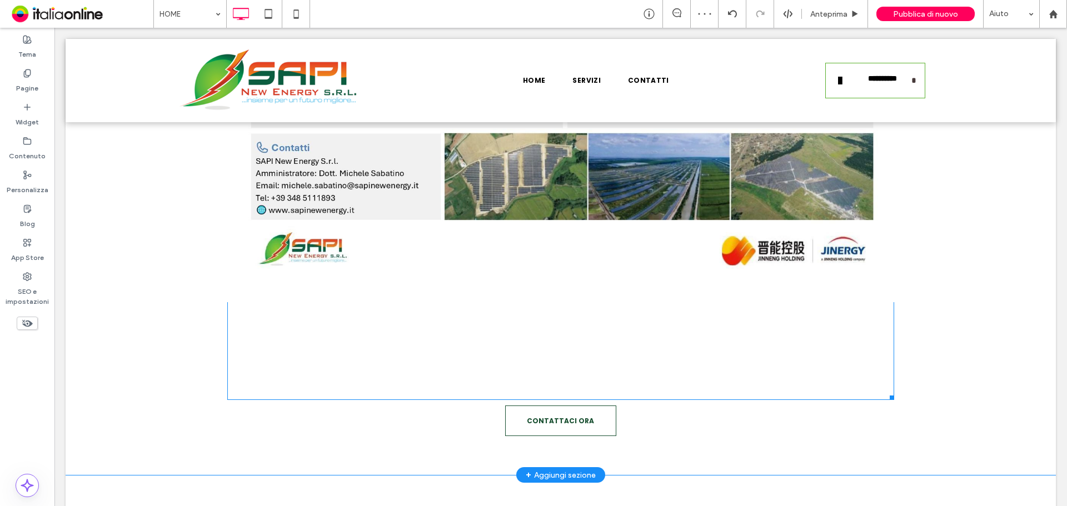
scroll to position [944, 0]
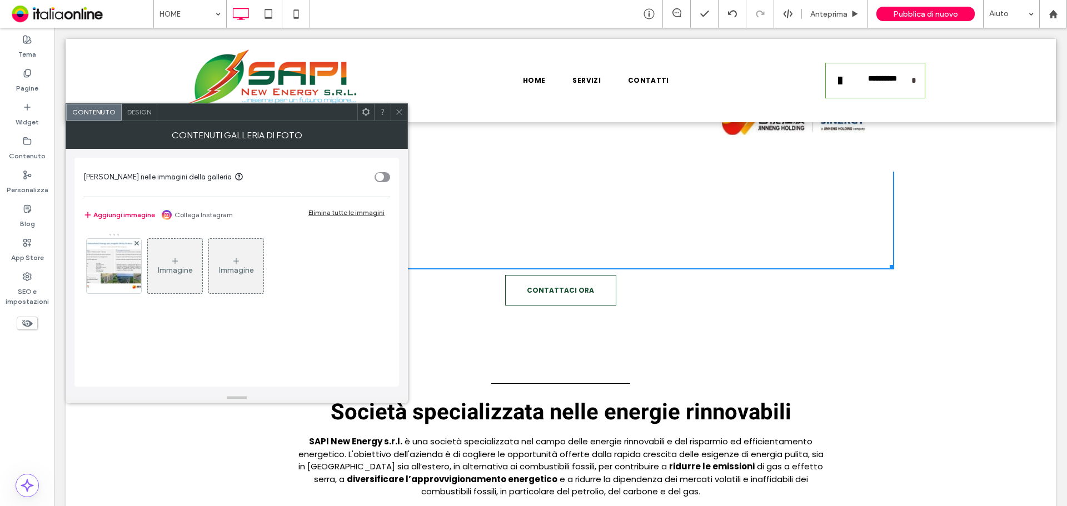
click at [134, 108] on span "Design" at bounding box center [139, 112] width 24 height 8
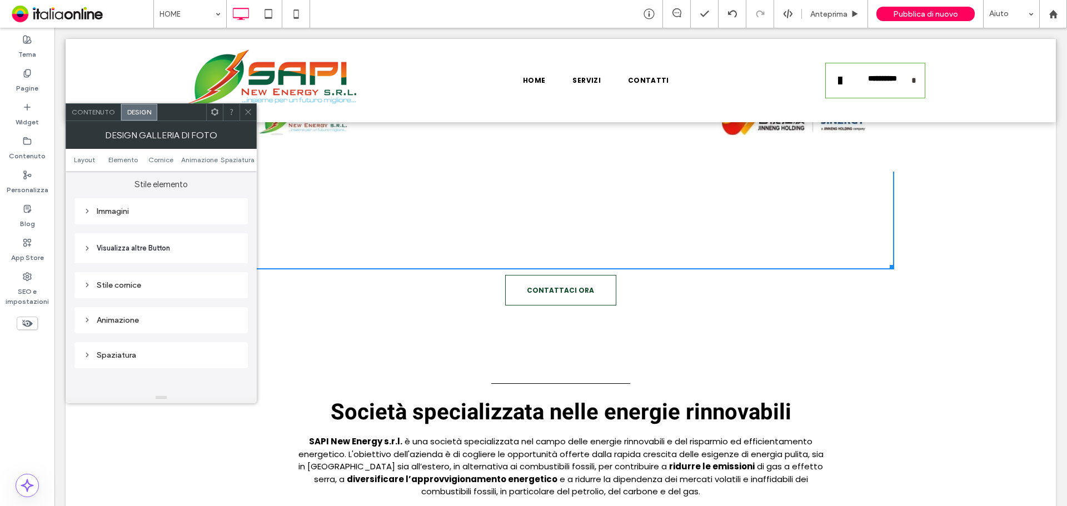
scroll to position [500, 0]
click at [150, 289] on div "Spaziatura" at bounding box center [161, 284] width 156 height 15
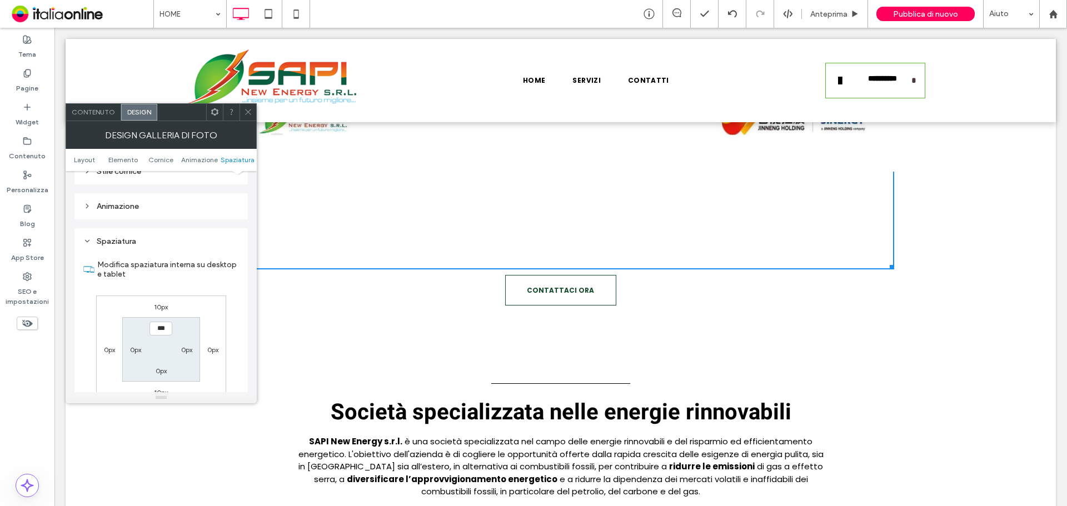
scroll to position [611, 0]
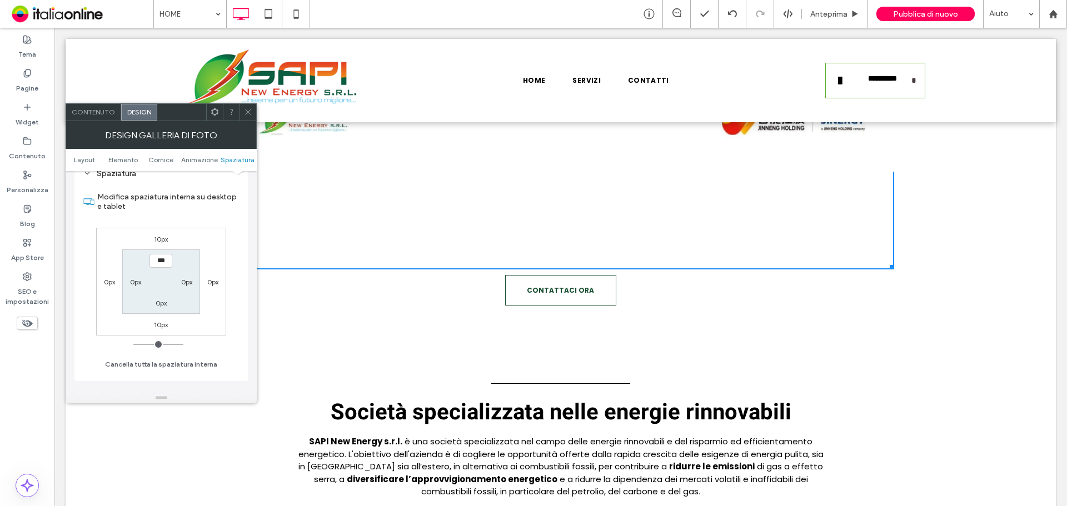
click at [161, 326] on label "10px" at bounding box center [161, 325] width 14 height 8
type input "**"
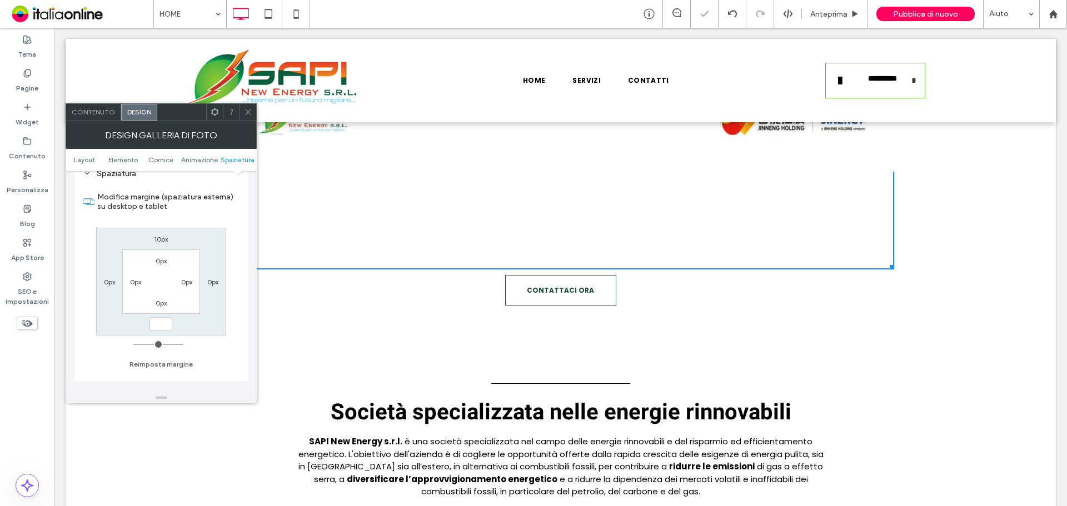
type input "*"
type input "***"
drag, startPoint x: 245, startPoint y: 114, endPoint x: 408, endPoint y: 272, distance: 226.7
click at [245, 113] on icon at bounding box center [248, 112] width 8 height 8
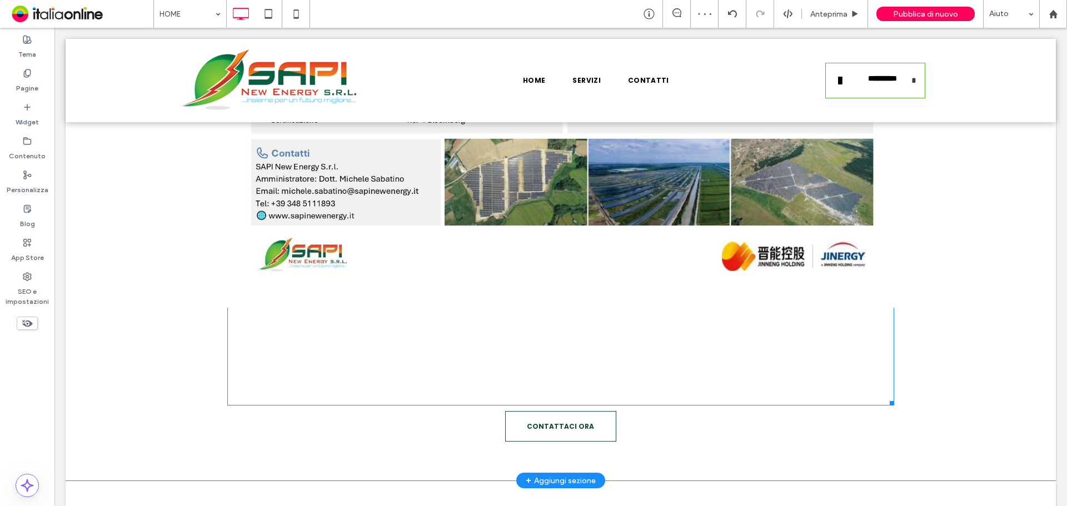
scroll to position [833, 0]
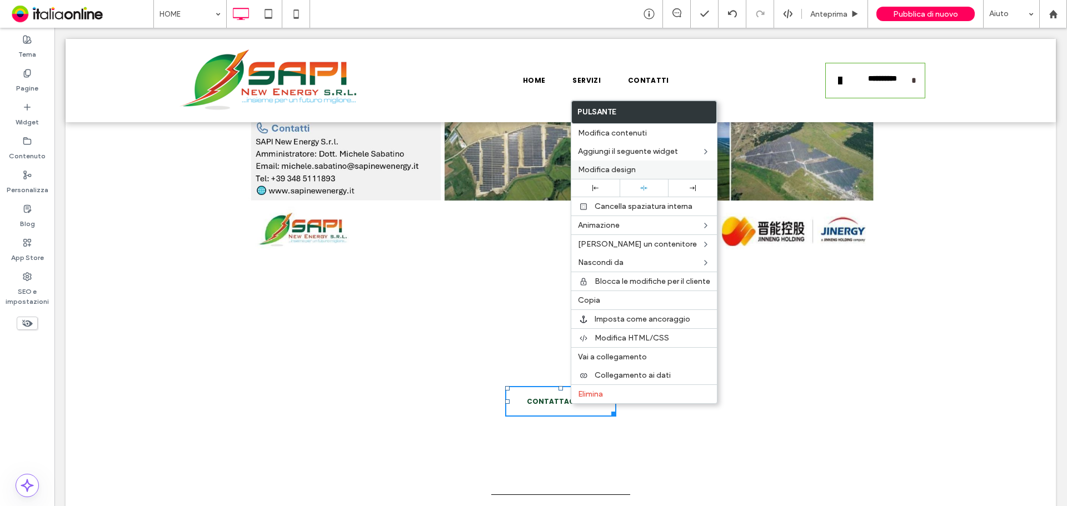
drag, startPoint x: 642, startPoint y: 166, endPoint x: 611, endPoint y: 166, distance: 31.1
click at [642, 166] on label "Modifica design" at bounding box center [644, 169] width 132 height 9
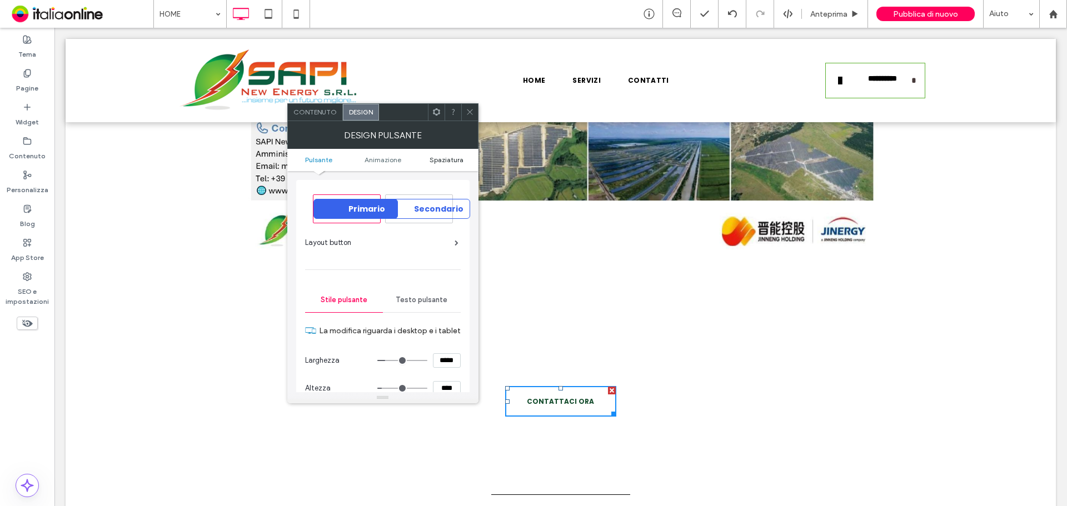
click at [451, 161] on span "Spaziatura" at bounding box center [446, 160] width 34 height 8
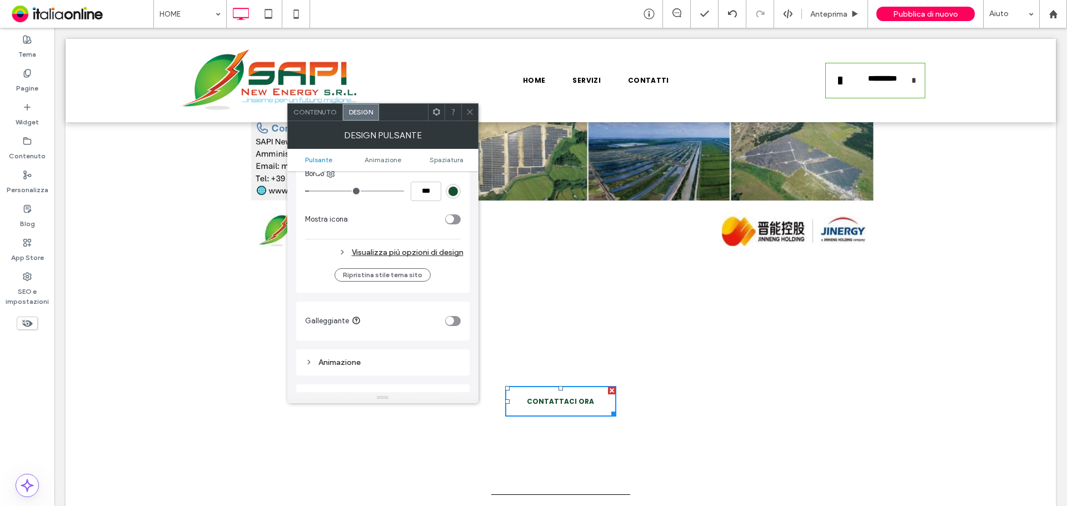
scroll to position [546, 0]
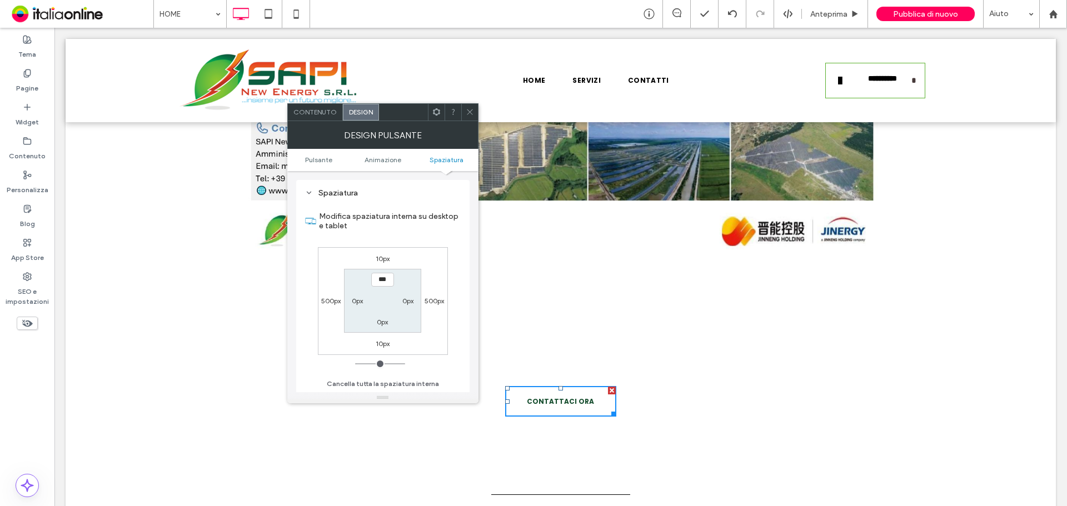
click at [377, 256] on label "10px" at bounding box center [383, 258] width 14 height 8
type input "**"
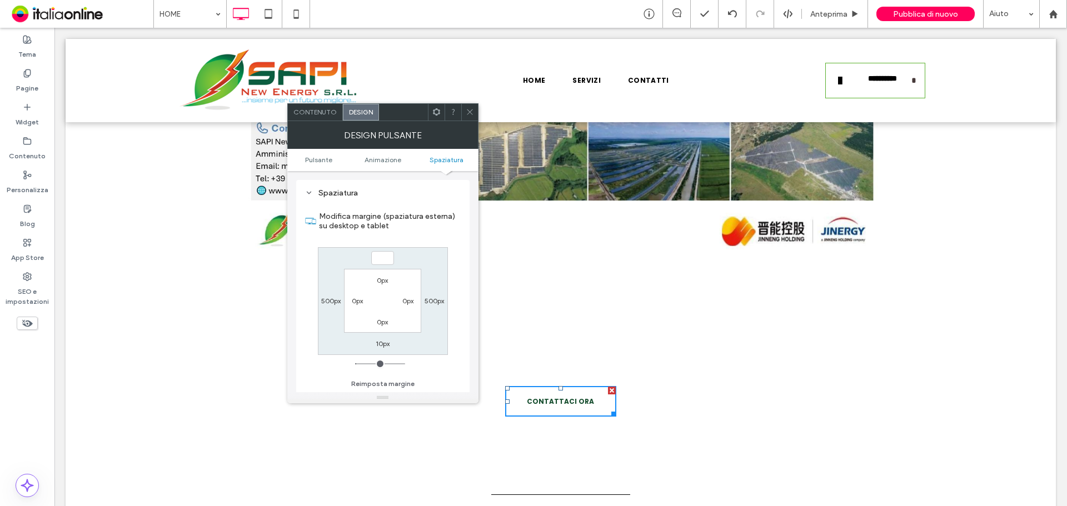
type input "*"
click at [372, 261] on input "***" at bounding box center [382, 258] width 23 height 14
type input "*****"
type input "*"
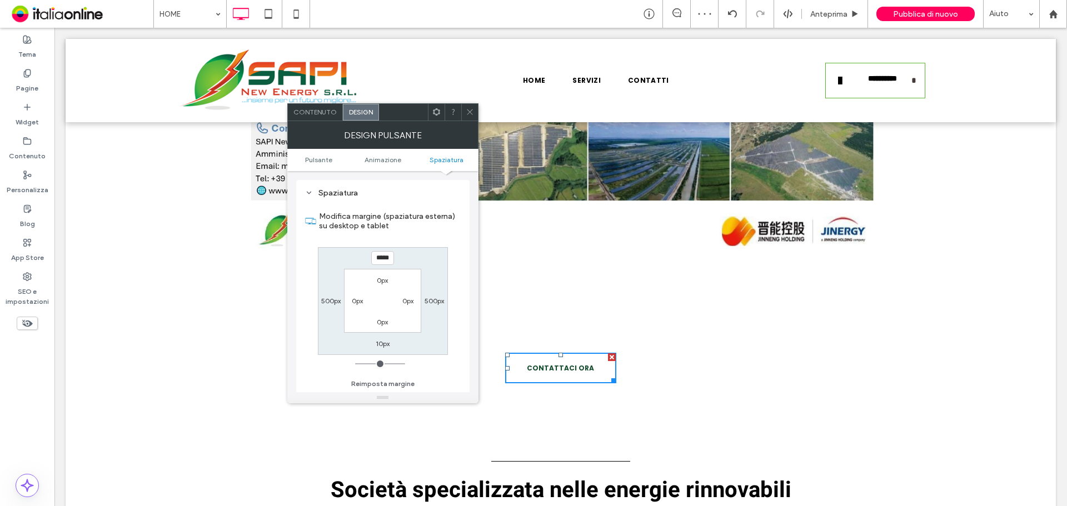
click at [468, 109] on icon at bounding box center [470, 112] width 8 height 8
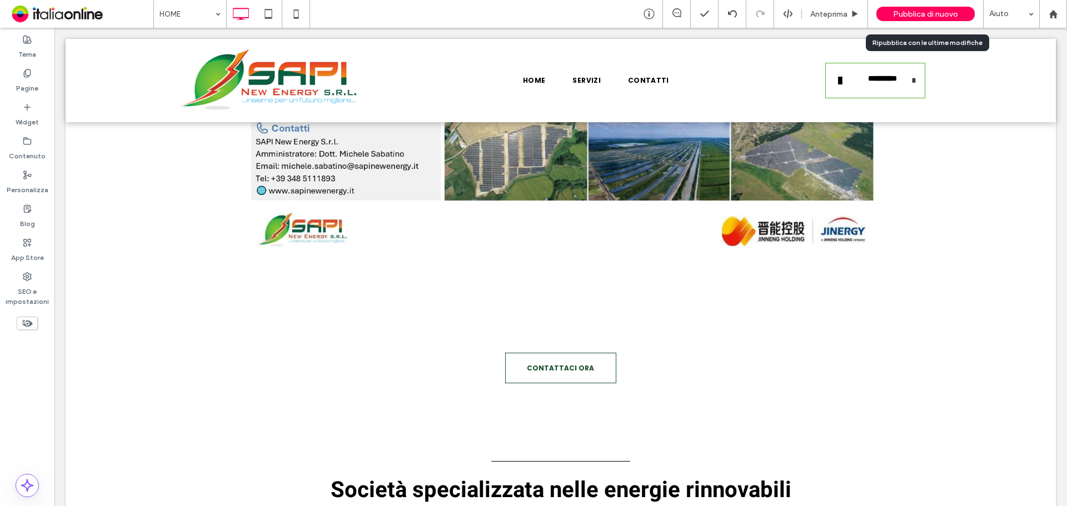
click at [940, 12] on span "Pubblica di nuovo" at bounding box center [925, 13] width 65 height 9
